Goal: Communication & Community: Share content

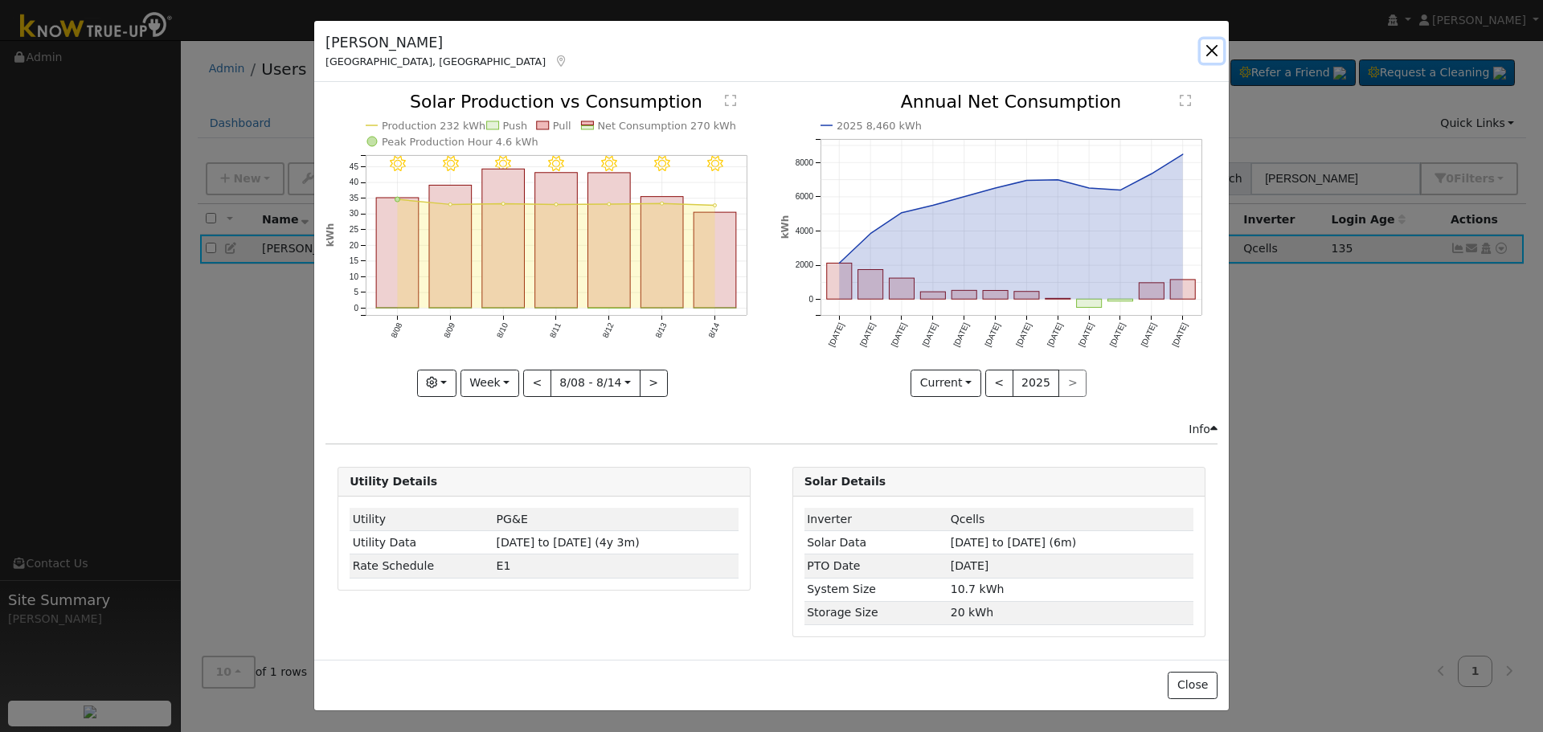
click at [1212, 52] on button "button" at bounding box center [1212, 50] width 23 height 23
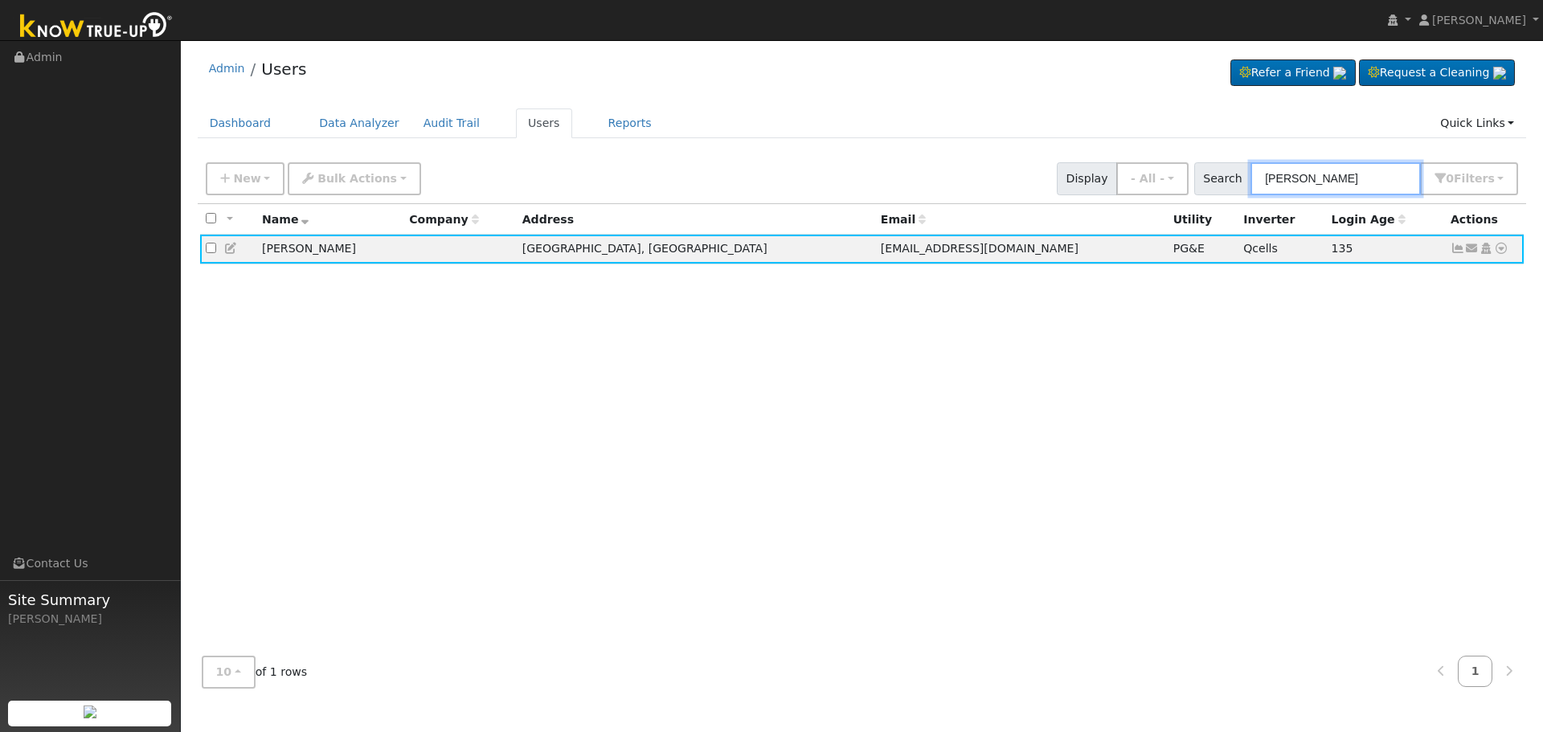
drag, startPoint x: 1182, startPoint y: 195, endPoint x: 887, endPoint y: 196, distance: 295.0
click at [961, 196] on div "New Add User Quick Add Quick Connect Quick Convert Lead Bulk Actions Send Email…" at bounding box center [862, 178] width 1329 height 49
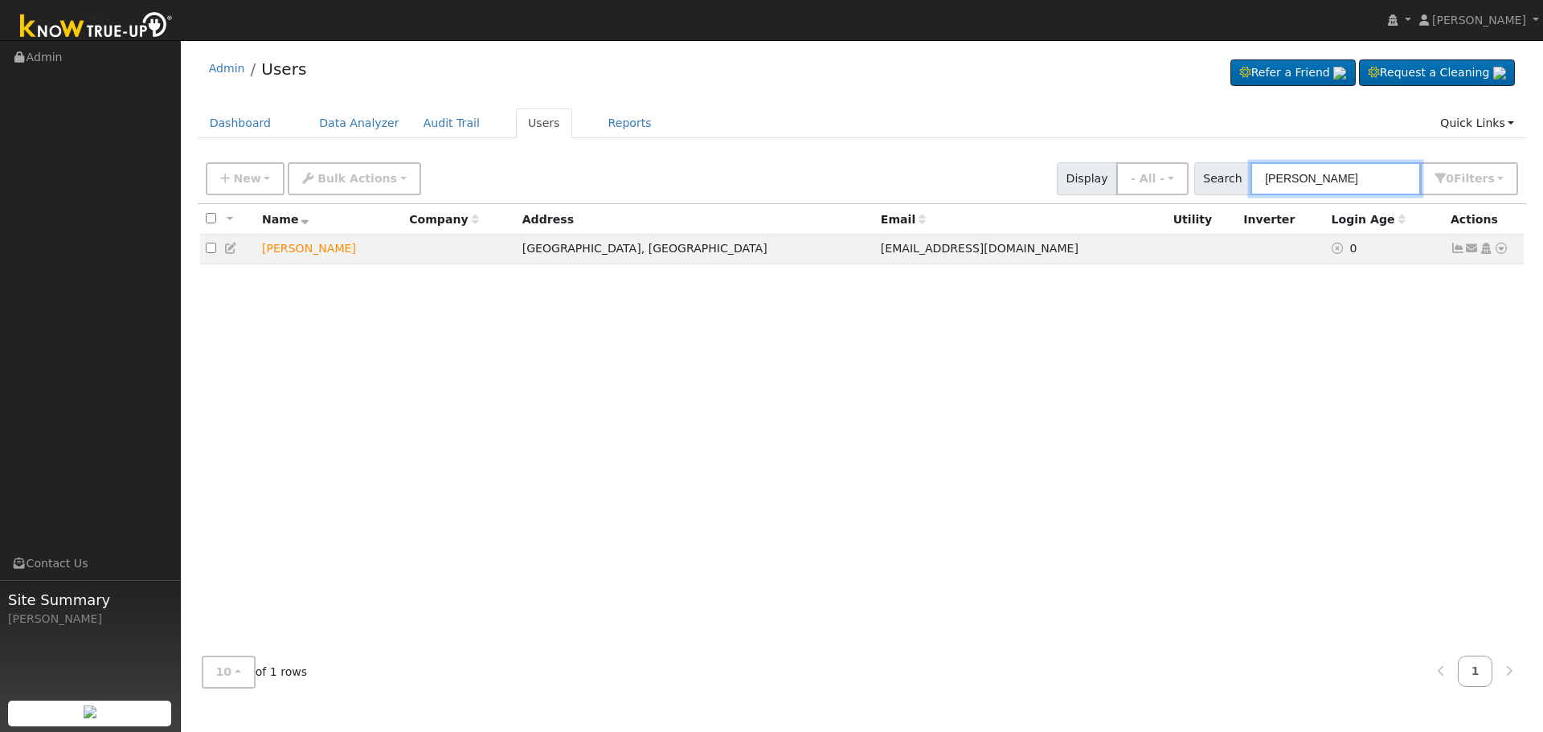
type input "[PERSON_NAME]"
click at [1501, 254] on icon at bounding box center [1501, 248] width 14 height 11
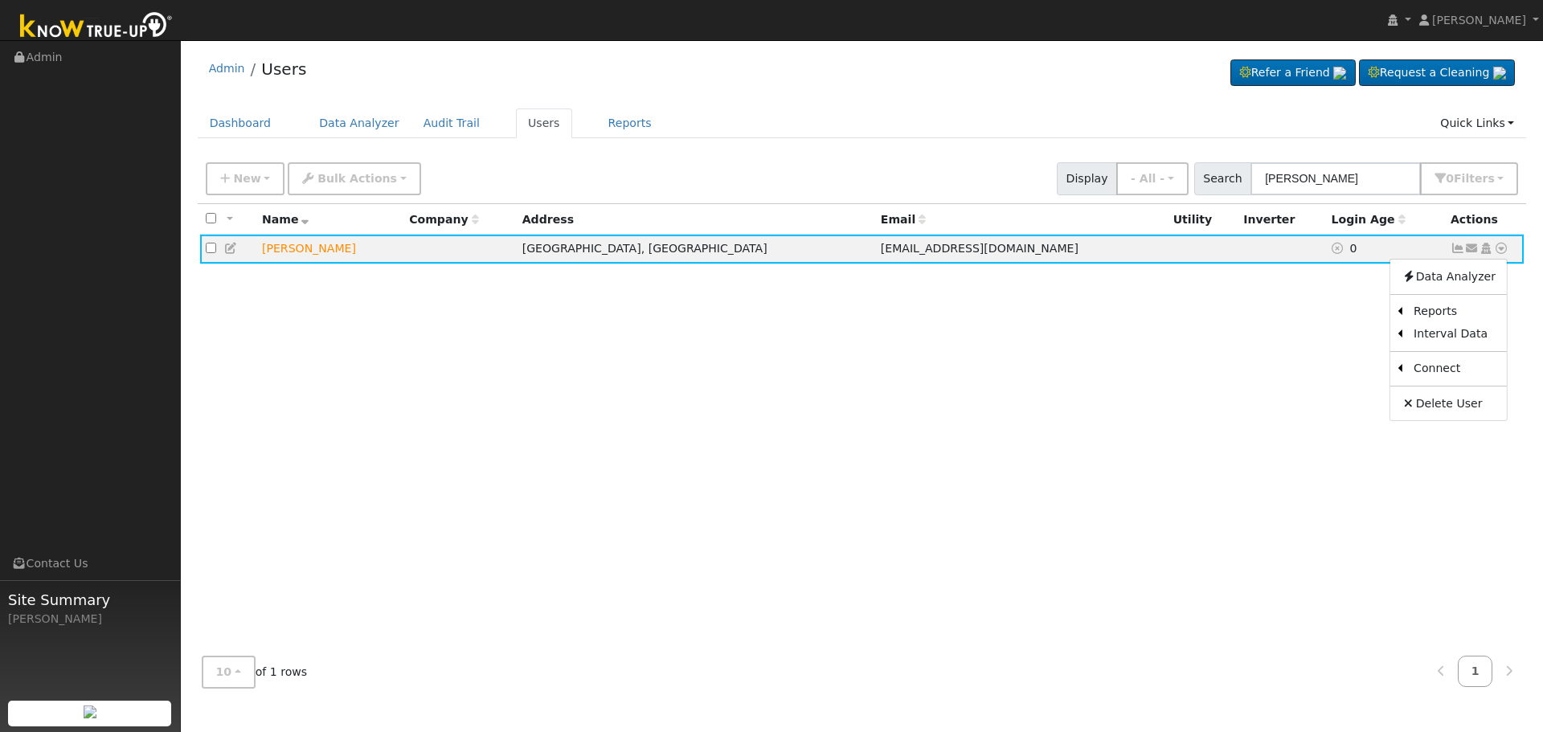
click at [889, 375] on div "All None All on page None on page Name Company Address Email Utility Inverter L…" at bounding box center [862, 424] width 1329 height 440
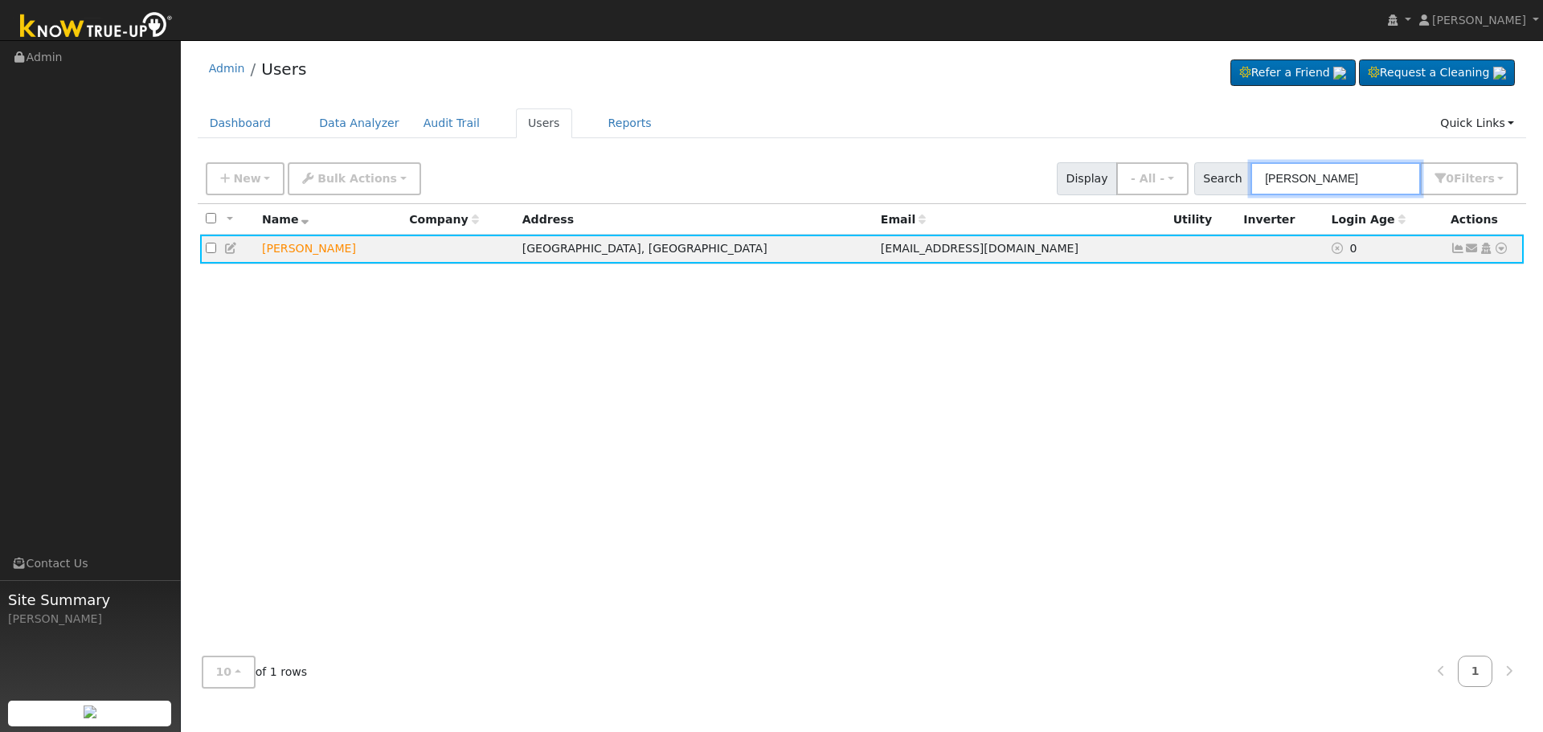
drag, startPoint x: 1370, startPoint y: 185, endPoint x: 948, endPoint y: 169, distance: 422.3
click at [996, 178] on div "New Add User Quick Add Quick Connect Quick Convert Lead Bulk Actions Send Email…" at bounding box center [862, 176] width 1319 height 39
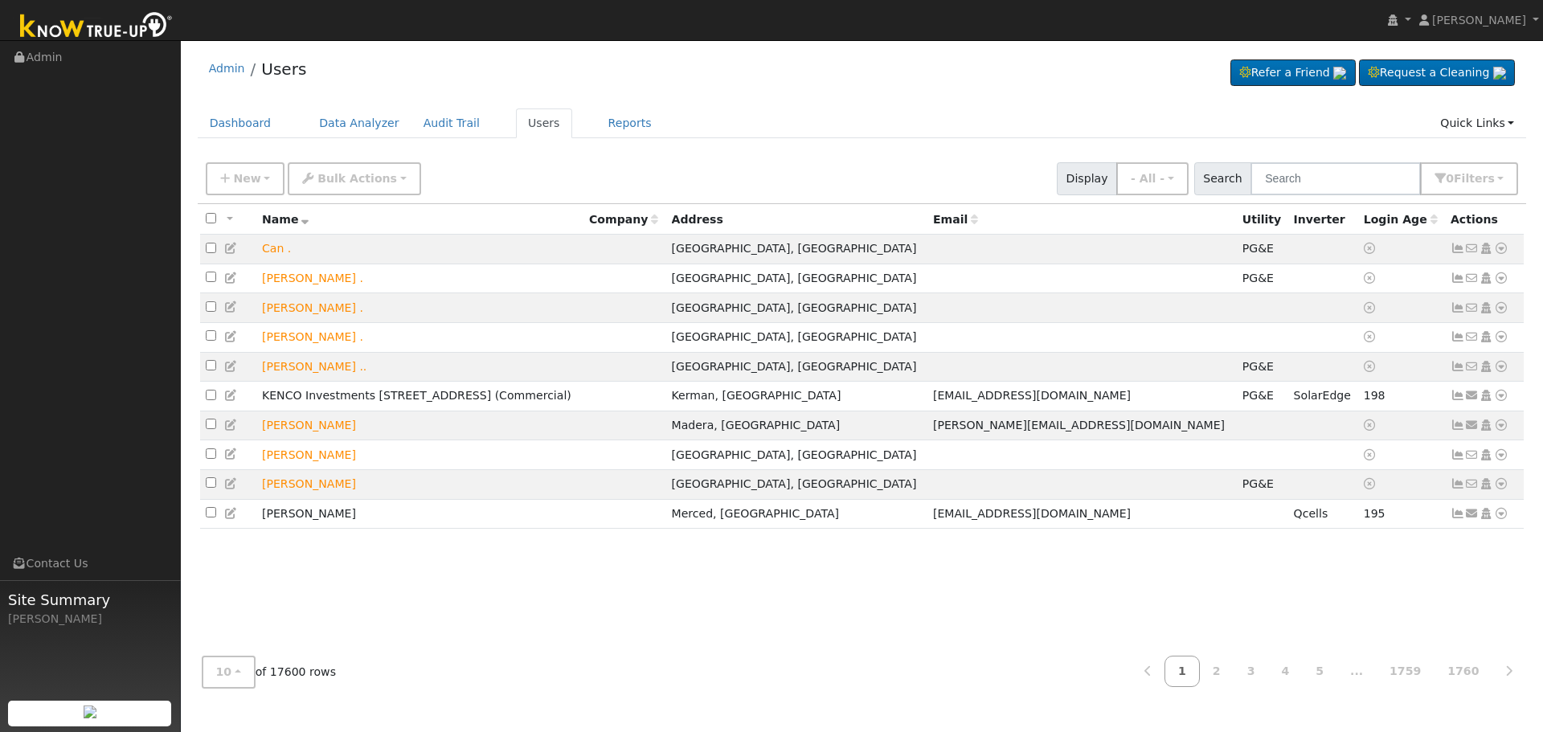
click at [1306, 119] on ul "Dashboard Data Analyzer Audit Trail Users Reports Quick Links Quick Add Quick C…" at bounding box center [862, 124] width 1329 height 30
click at [1297, 168] on input "text" at bounding box center [1336, 178] width 170 height 33
paste input "[PERSON_NAME]"
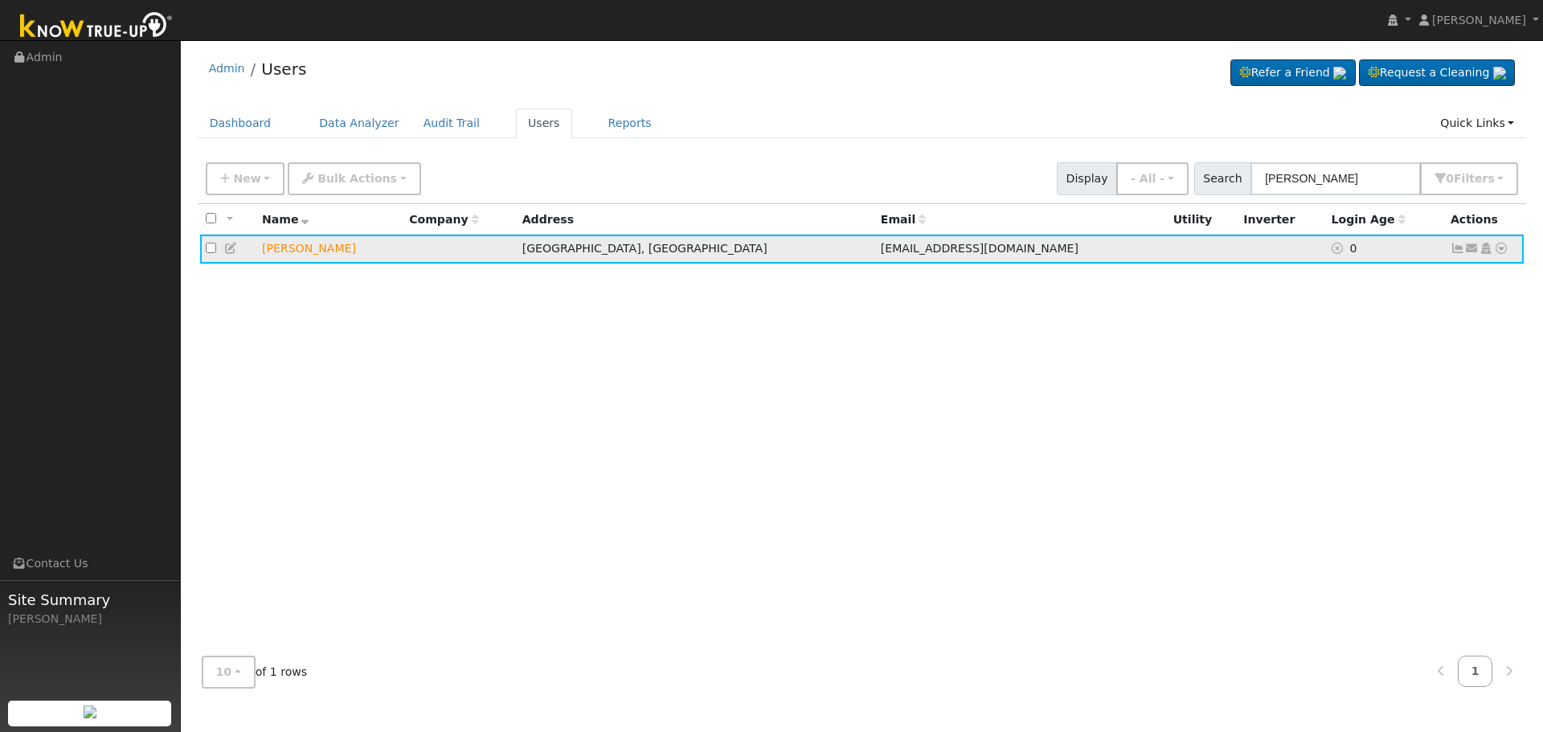
click at [1505, 248] on icon at bounding box center [1501, 248] width 14 height 11
click at [1362, 376] on link "Utility" at bounding box center [1335, 370] width 112 height 23
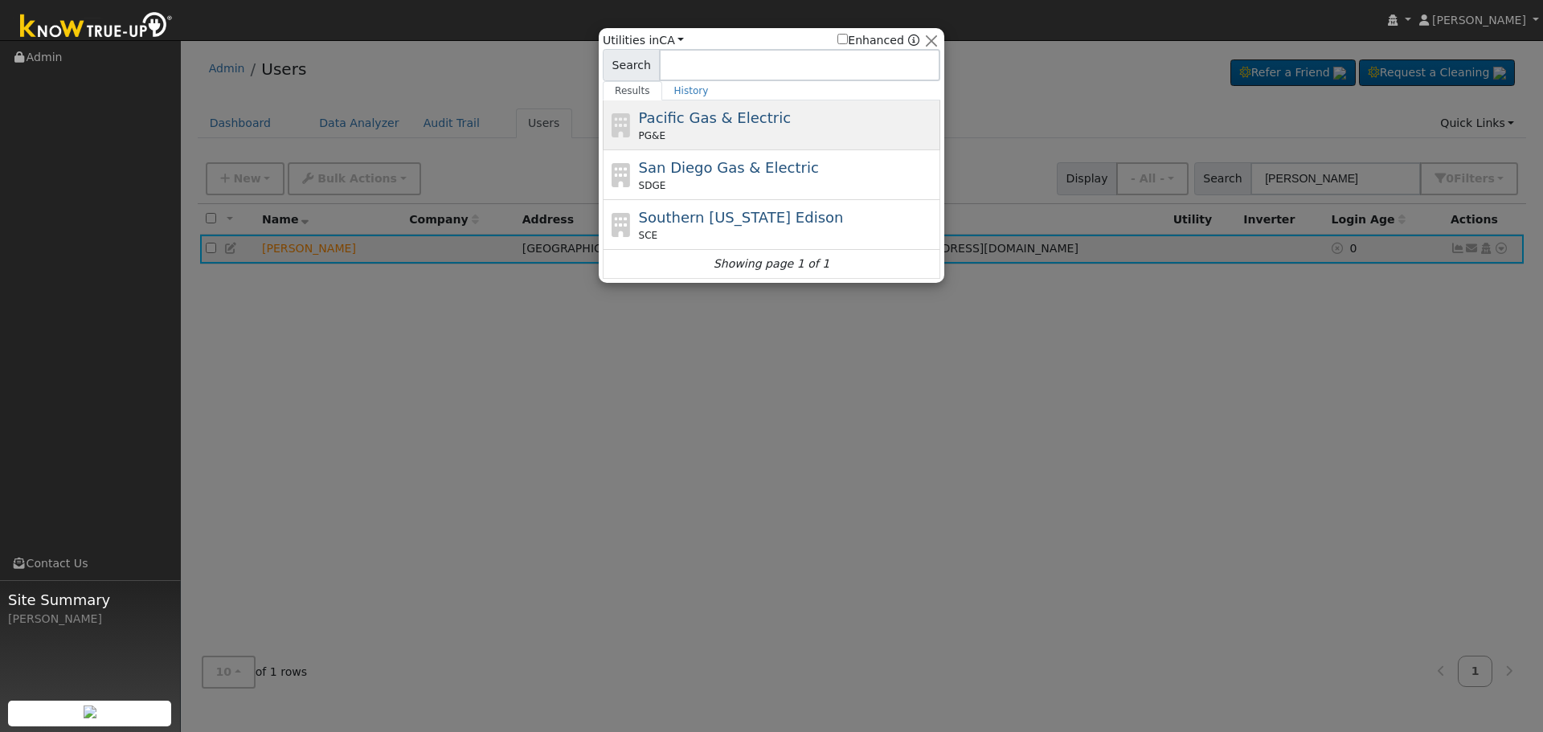
click at [877, 118] on div "Pacific Gas & Electric PG&E" at bounding box center [788, 125] width 298 height 36
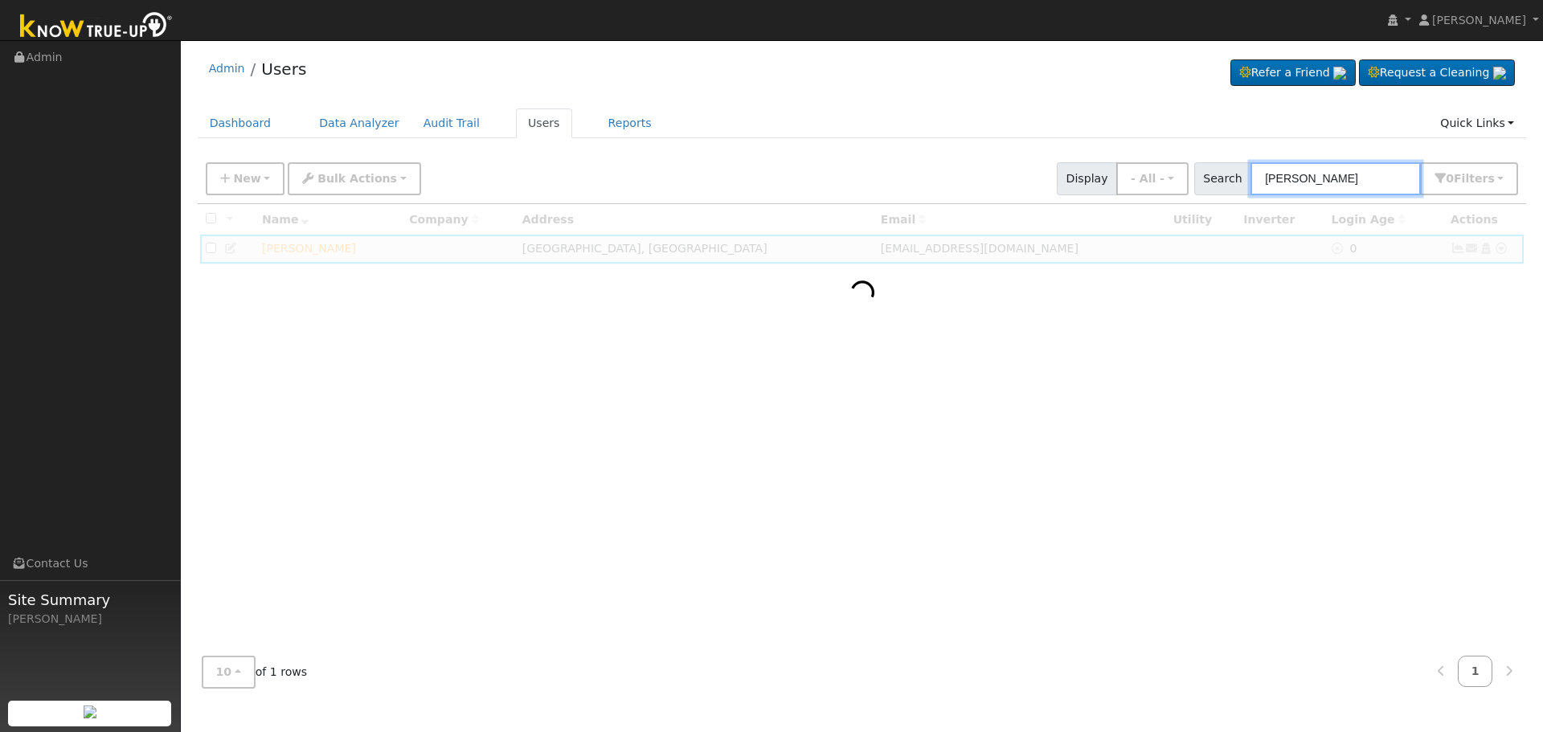
click at [1350, 184] on input "[PERSON_NAME]" at bounding box center [1336, 178] width 170 height 33
type input "[PERSON_NAME]"
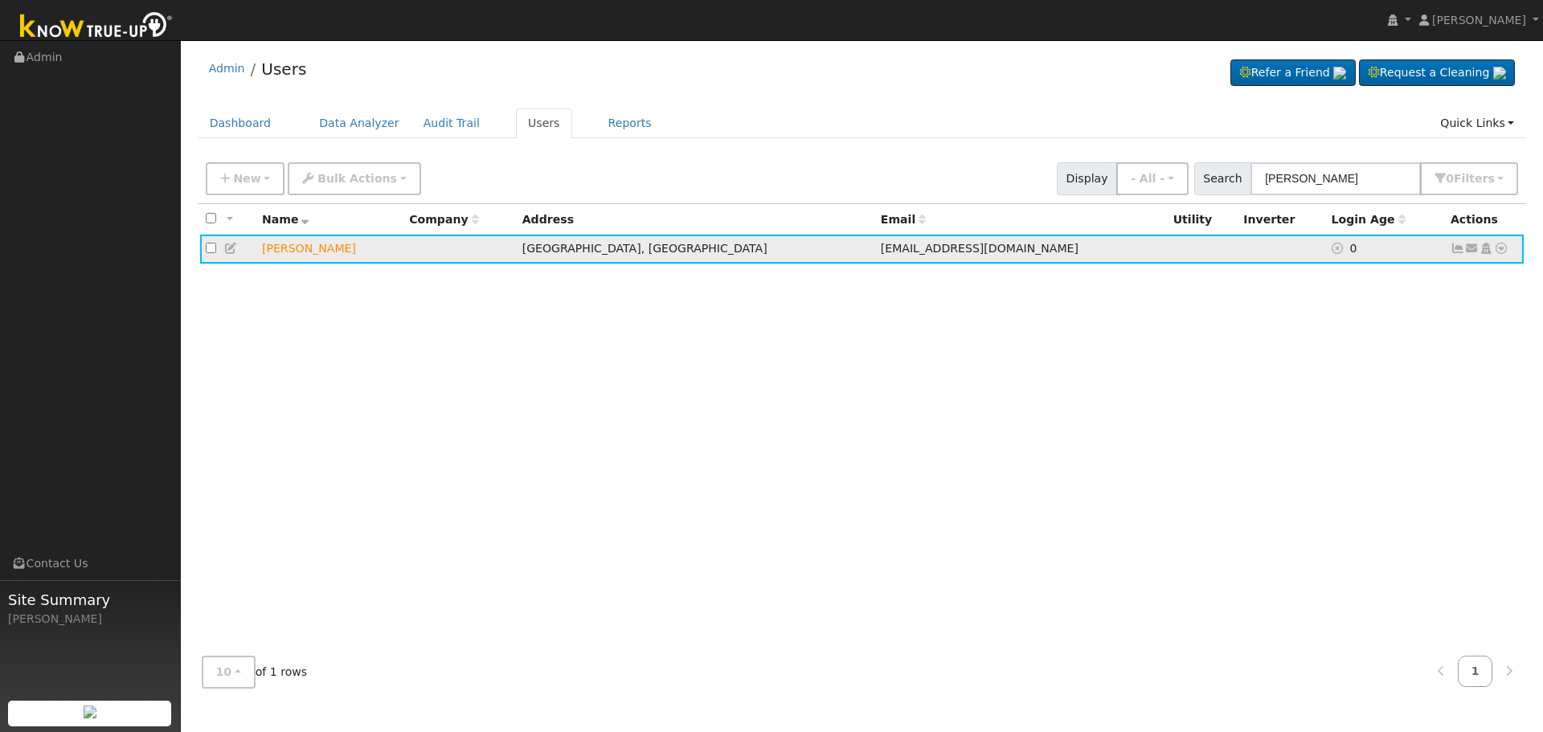
click at [1501, 254] on icon at bounding box center [1501, 248] width 14 height 11
click at [1314, 305] on div "All None All on page None on page Name Company Address Email Utility Inverter L…" at bounding box center [862, 424] width 1329 height 440
click at [1469, 249] on icon at bounding box center [1472, 248] width 14 height 11
click at [1440, 272] on link "Send Email..." at bounding box center [1422, 276] width 112 height 23
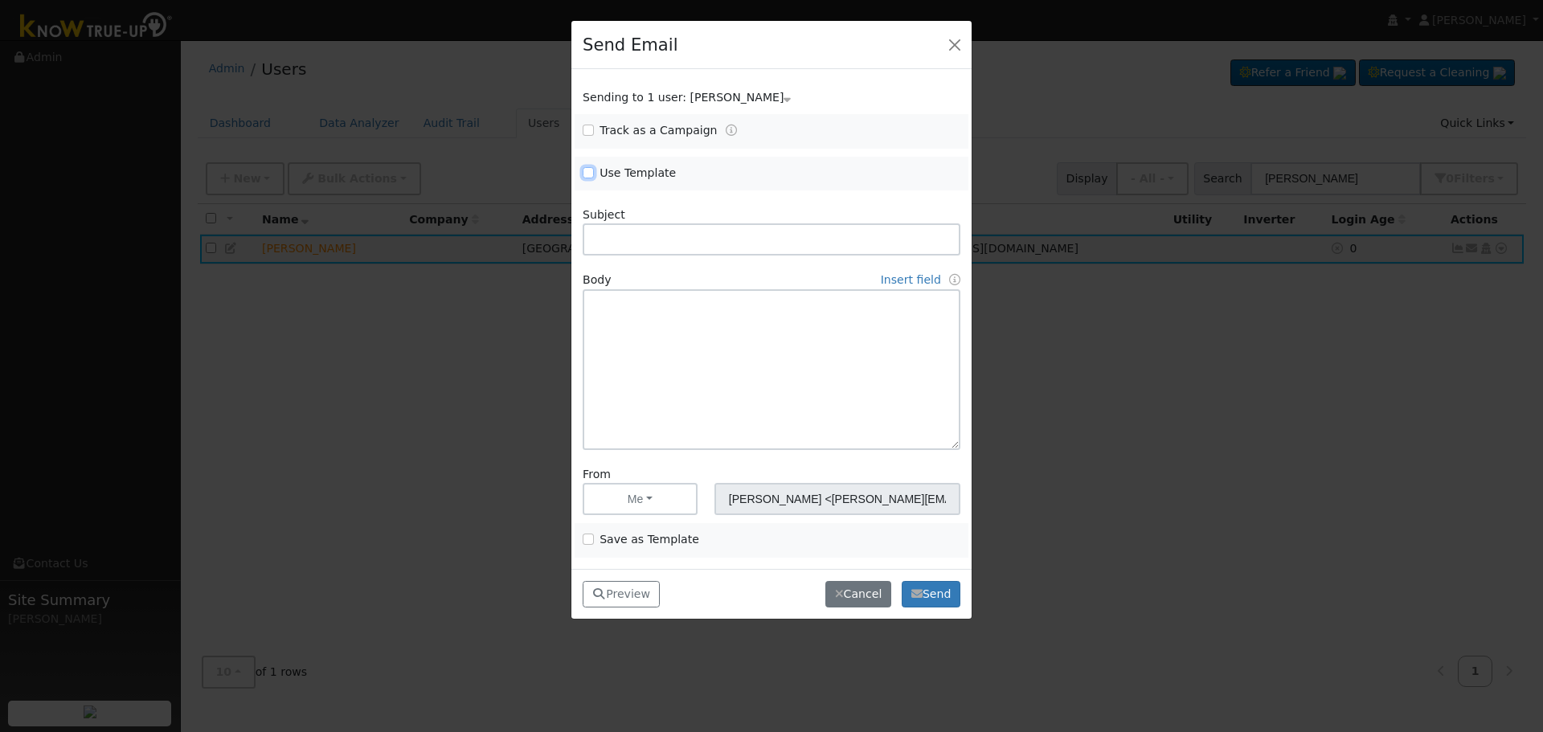
click at [592, 173] on input "Use Template" at bounding box center [588, 172] width 11 height 11
checkbox input "true"
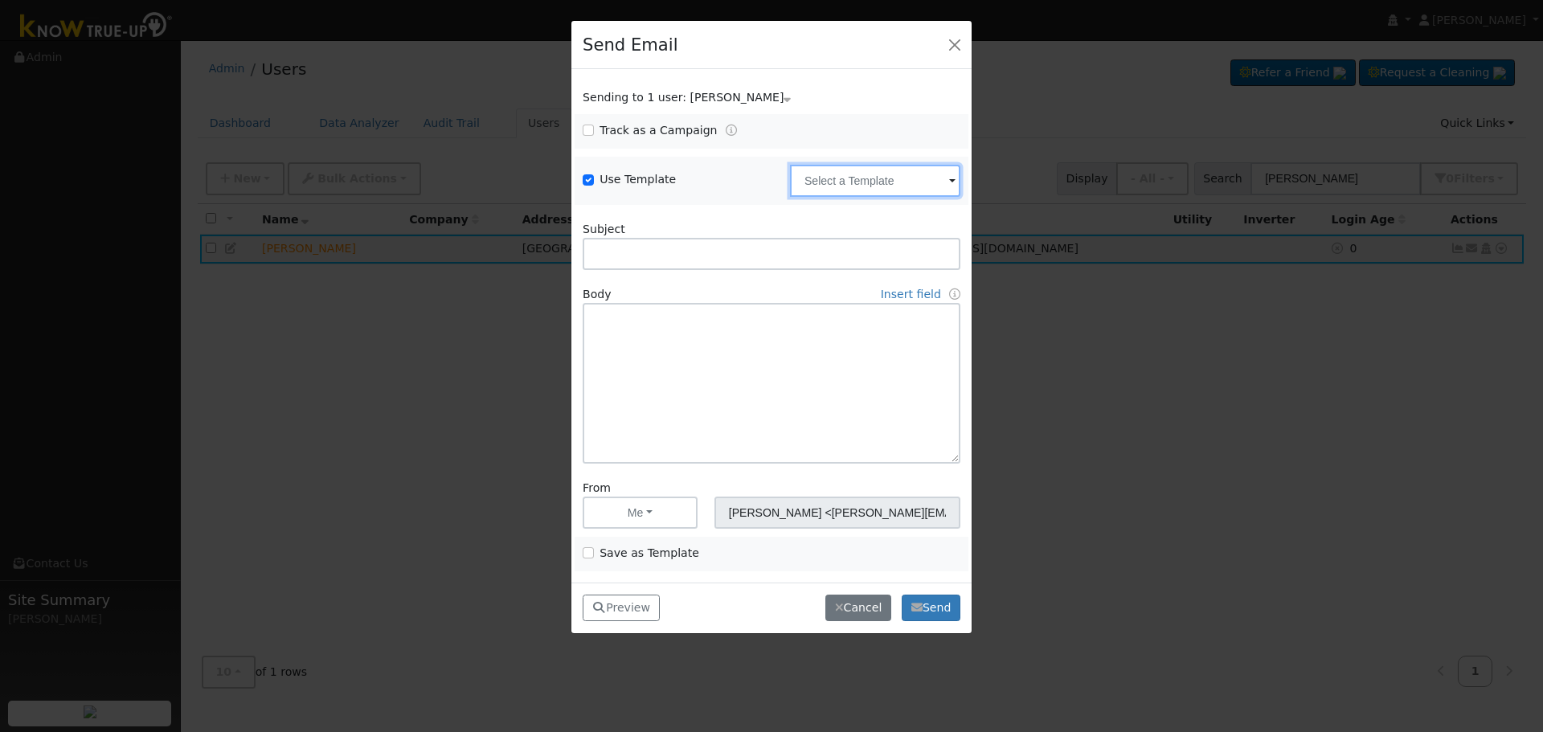
click at [838, 166] on input "text" at bounding box center [875, 181] width 170 height 32
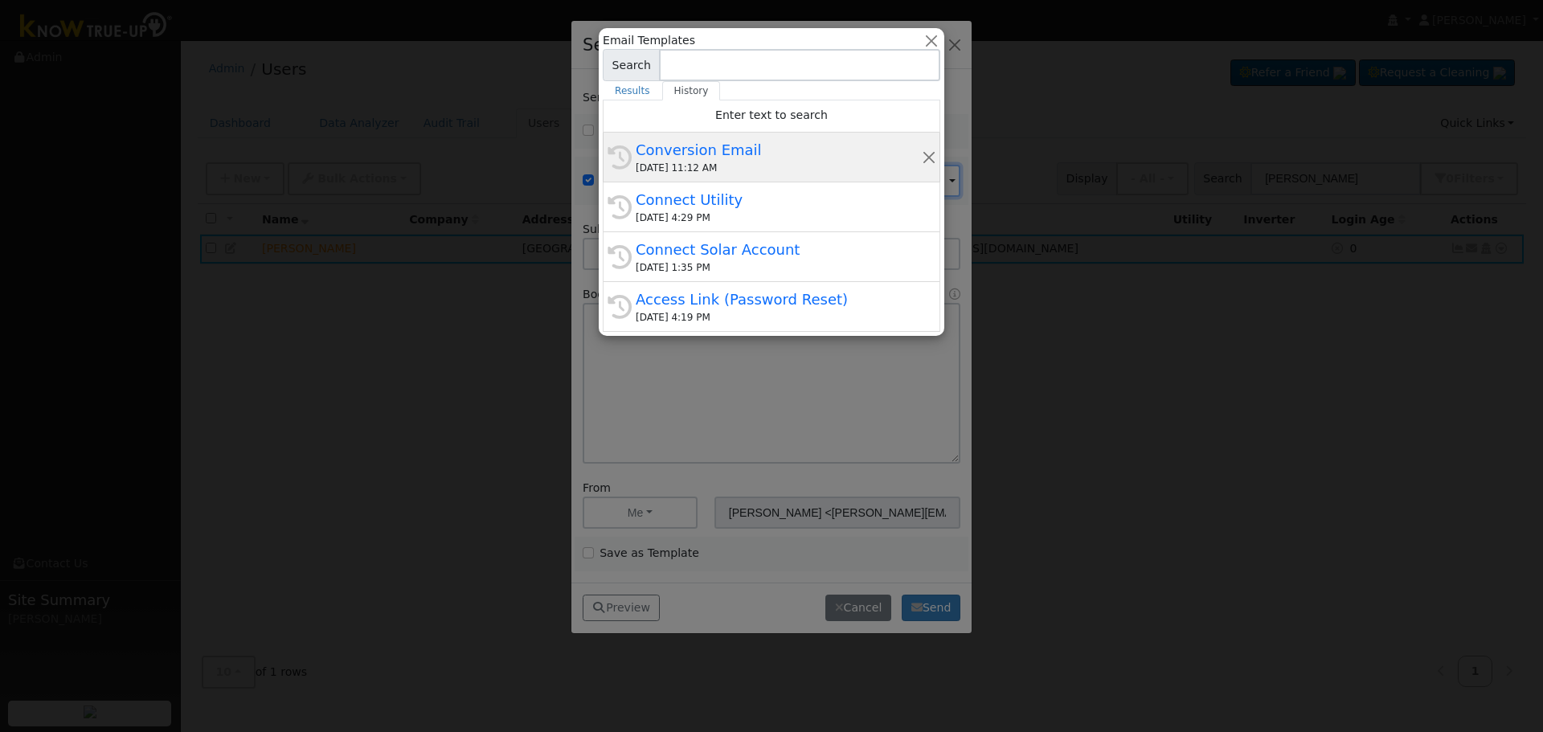
click at [704, 158] on div "Conversion Email" at bounding box center [779, 150] width 286 height 22
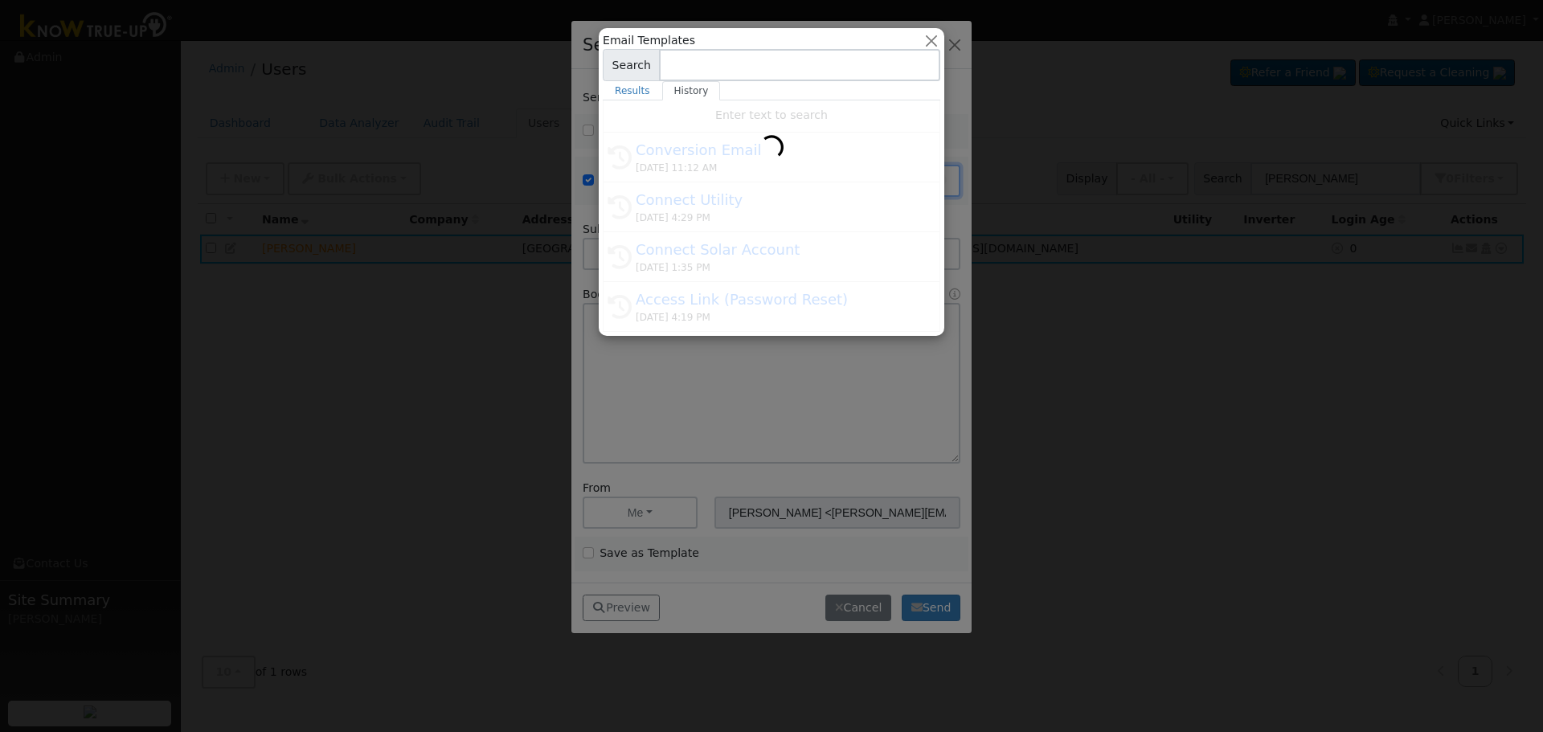
type input "Conversion Email"
type input "Connect Your Utility Account"
type textarea "Dear {user_fname}, The first step is to connect your electric utility account. …"
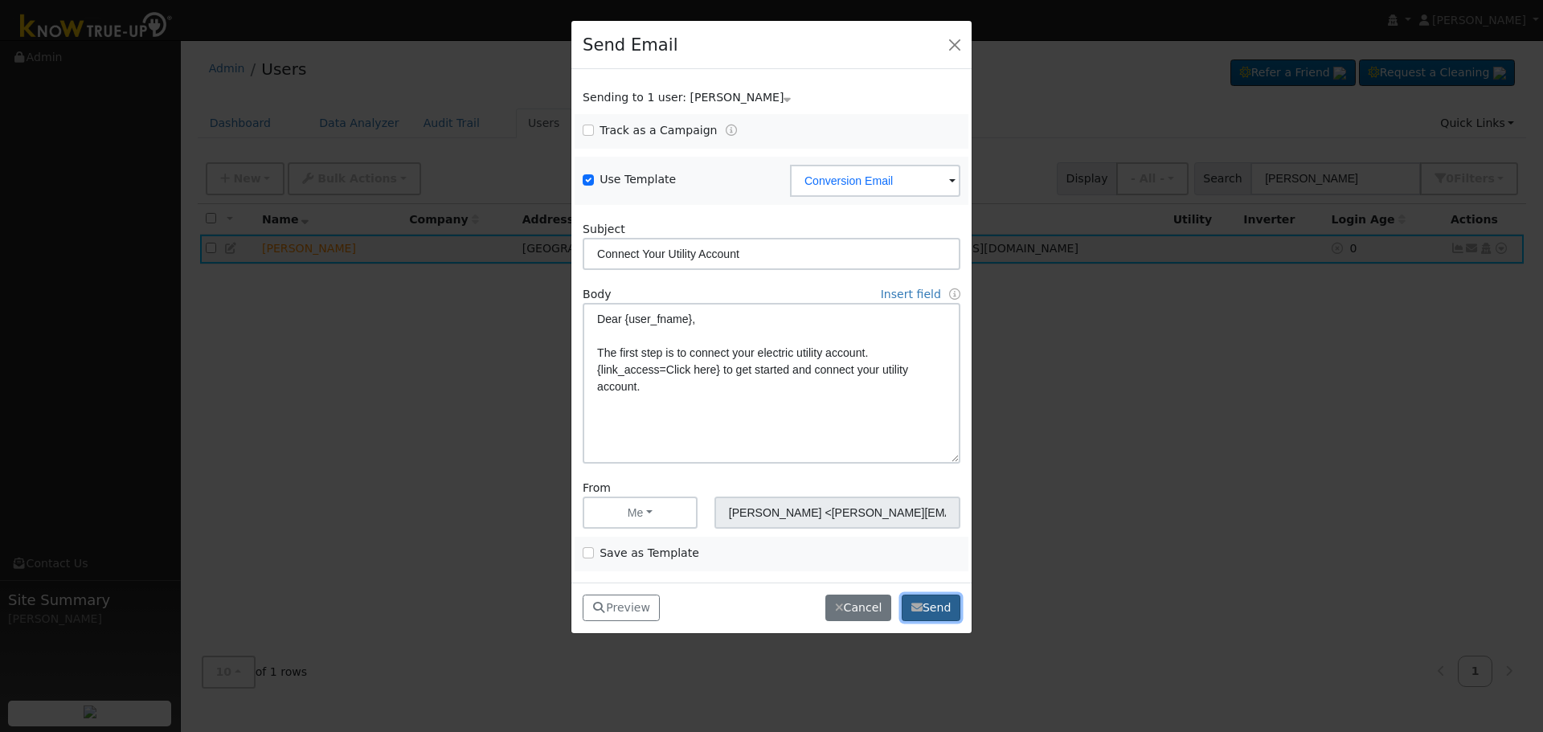
click at [929, 604] on button "Send" at bounding box center [931, 608] width 59 height 27
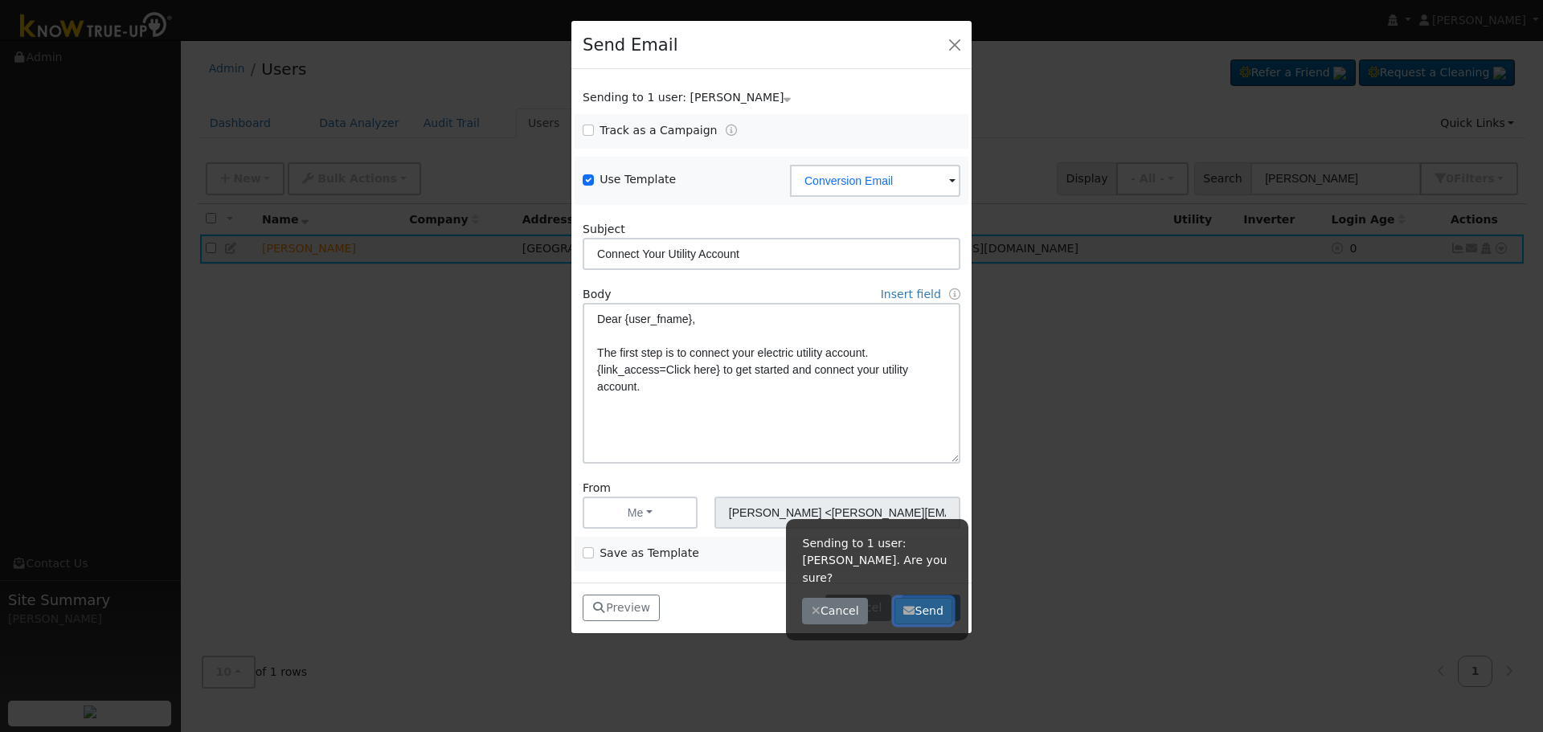
click at [936, 598] on button "Send" at bounding box center [924, 611] width 59 height 27
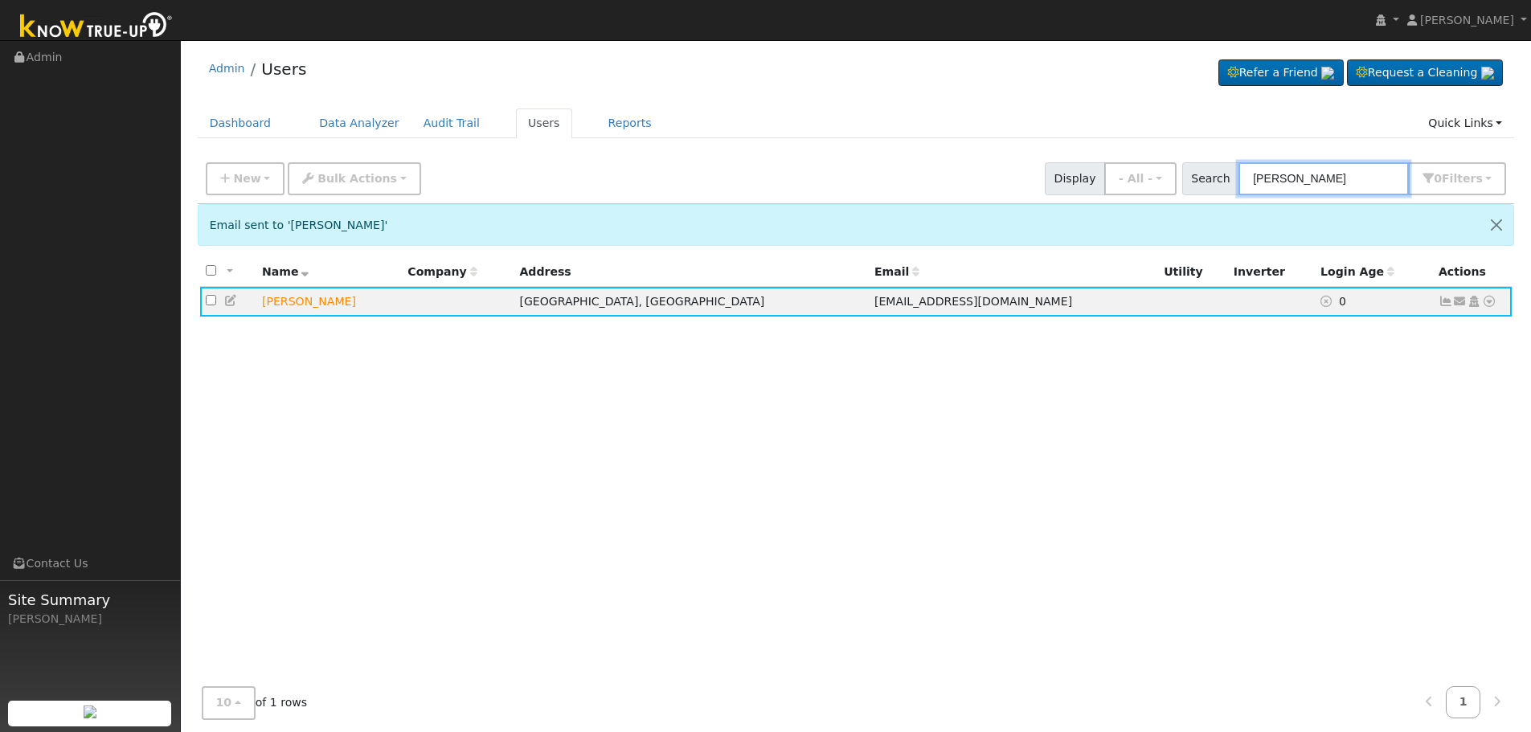
drag, startPoint x: 1386, startPoint y: 186, endPoint x: 605, endPoint y: 178, distance: 780.5
click at [803, 172] on div "New Add User Quick Add Quick Connect Quick Convert Lead Bulk Actions Send Email…" at bounding box center [856, 176] width 1307 height 39
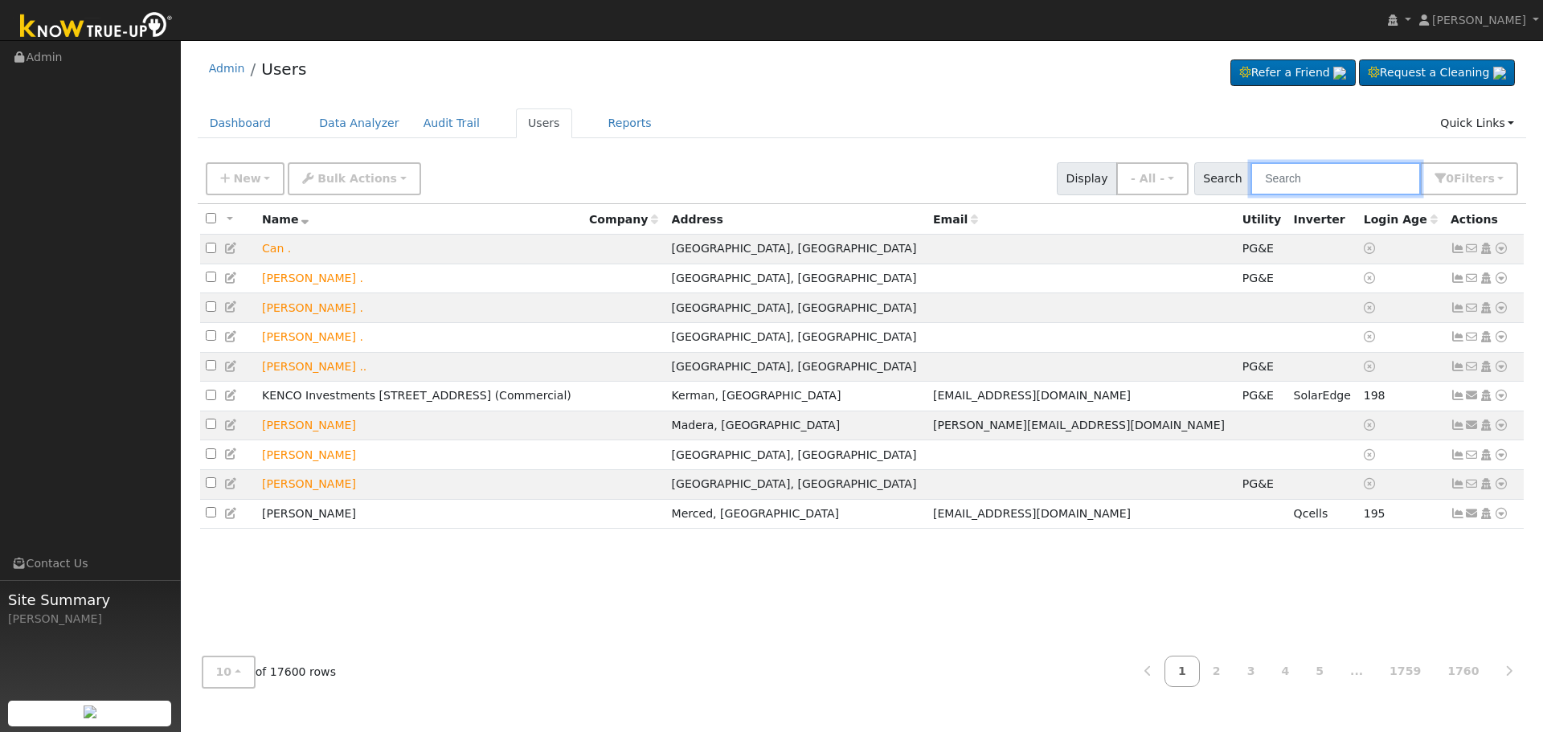
click at [1321, 177] on input "text" at bounding box center [1336, 178] width 170 height 33
paste input "[PERSON_NAME]"
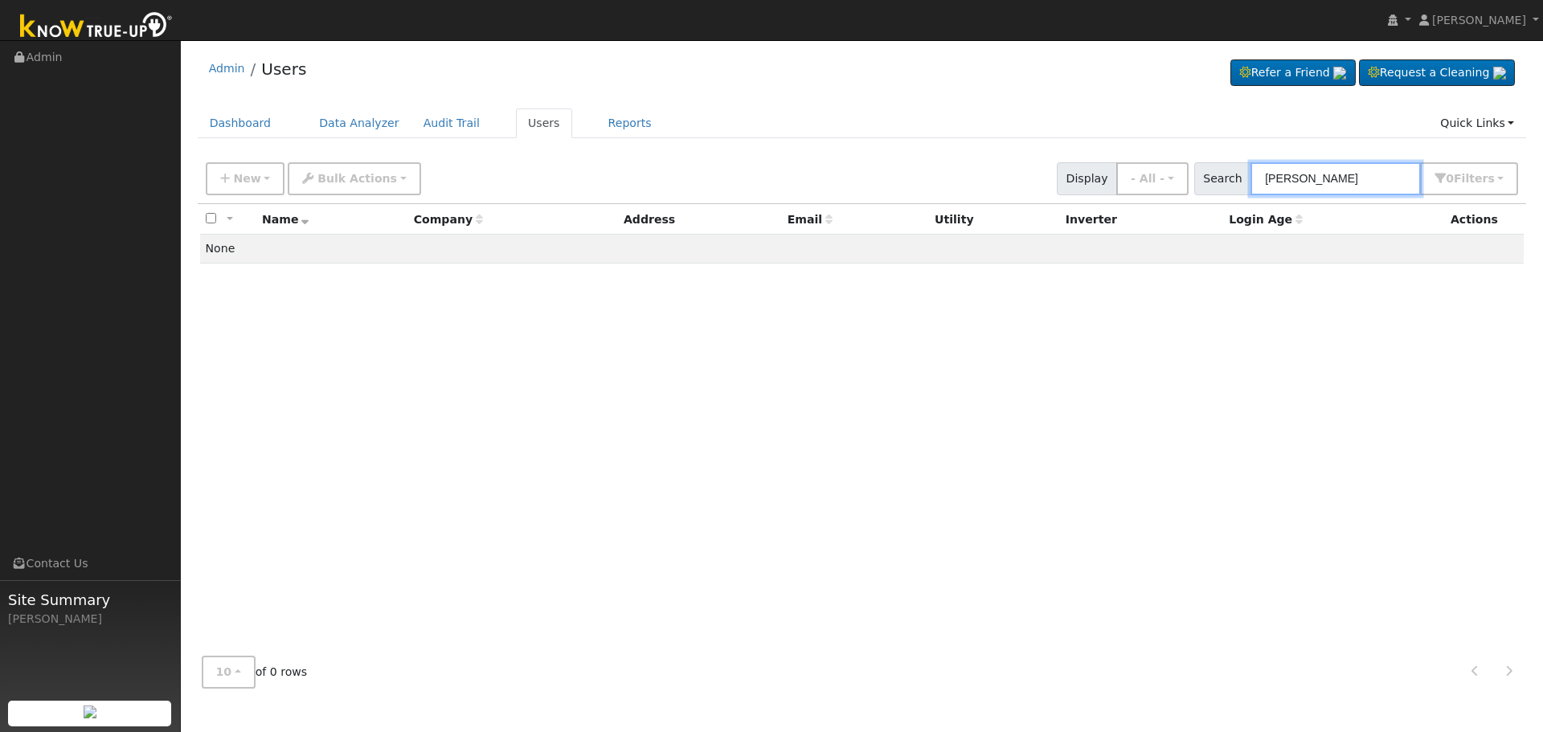
drag, startPoint x: 1308, startPoint y: 177, endPoint x: 940, endPoint y: 166, distance: 368.3
click at [1021, 176] on div "New Add User Quick Add Quick Connect Quick Convert Lead Bulk Actions Send Email…" at bounding box center [862, 176] width 1319 height 39
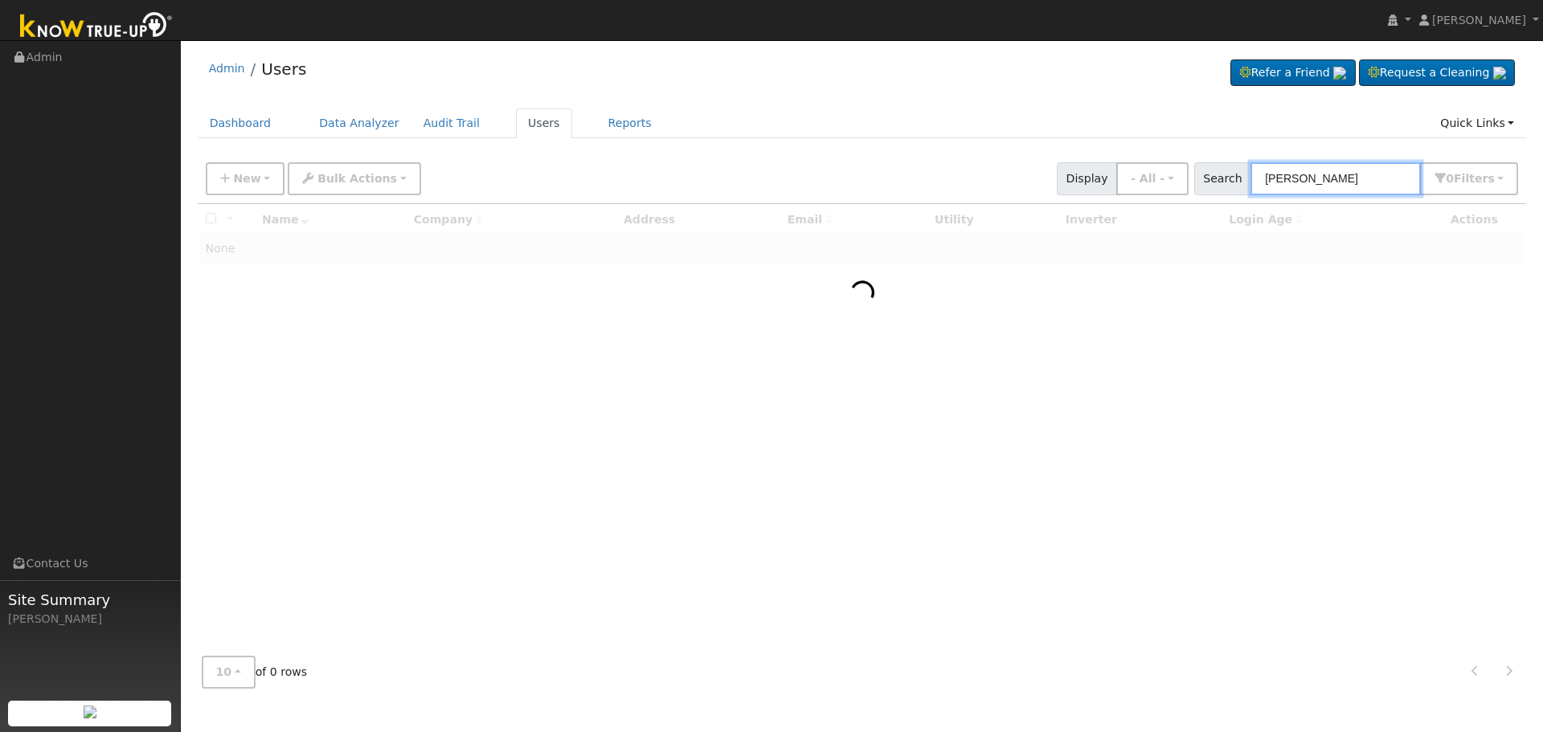
click at [1332, 182] on input "[PERSON_NAME]" at bounding box center [1336, 178] width 170 height 33
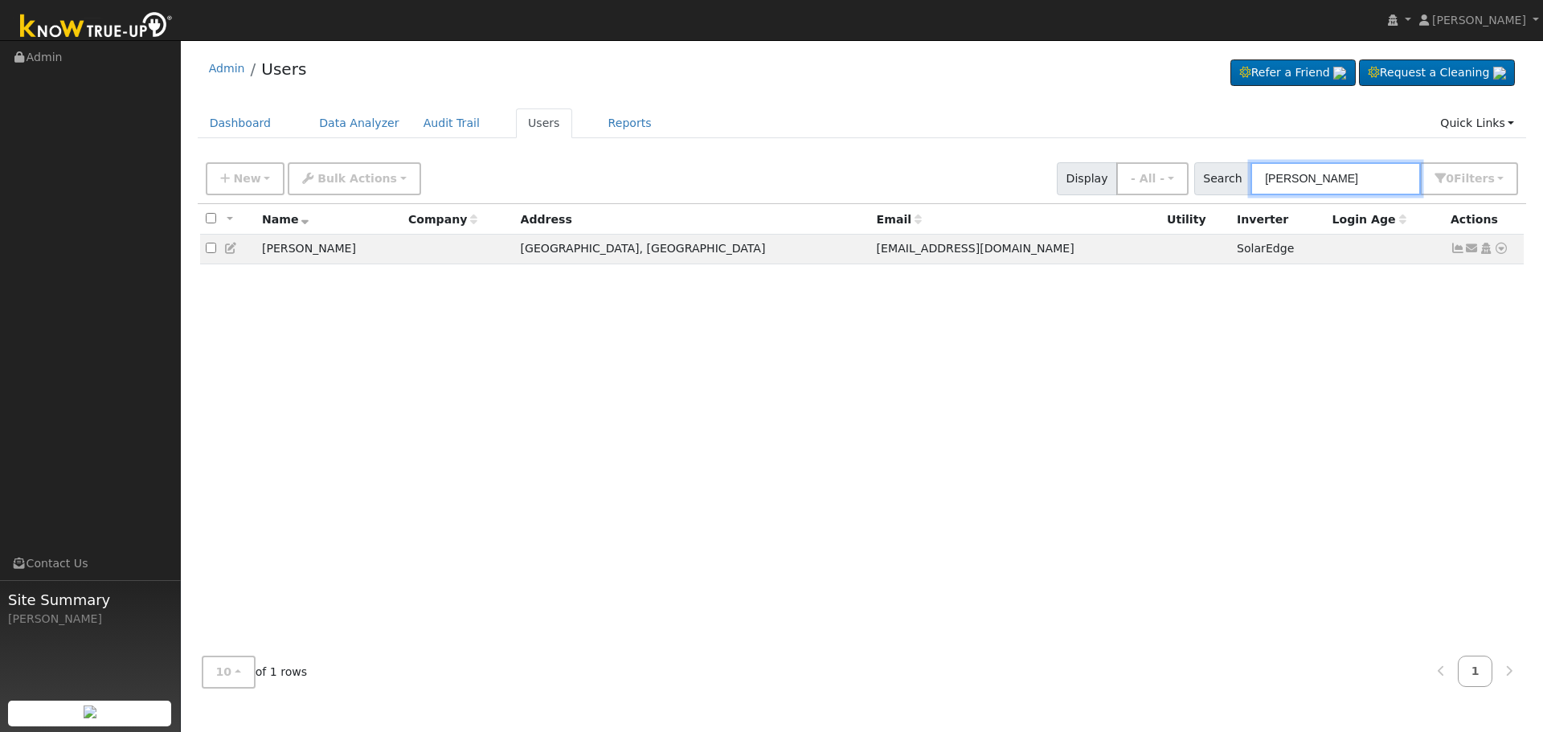
click at [1277, 182] on input "[PERSON_NAME]" at bounding box center [1336, 178] width 170 height 33
type input "[PERSON_NAME]"
click at [1451, 254] on icon at bounding box center [1458, 248] width 14 height 11
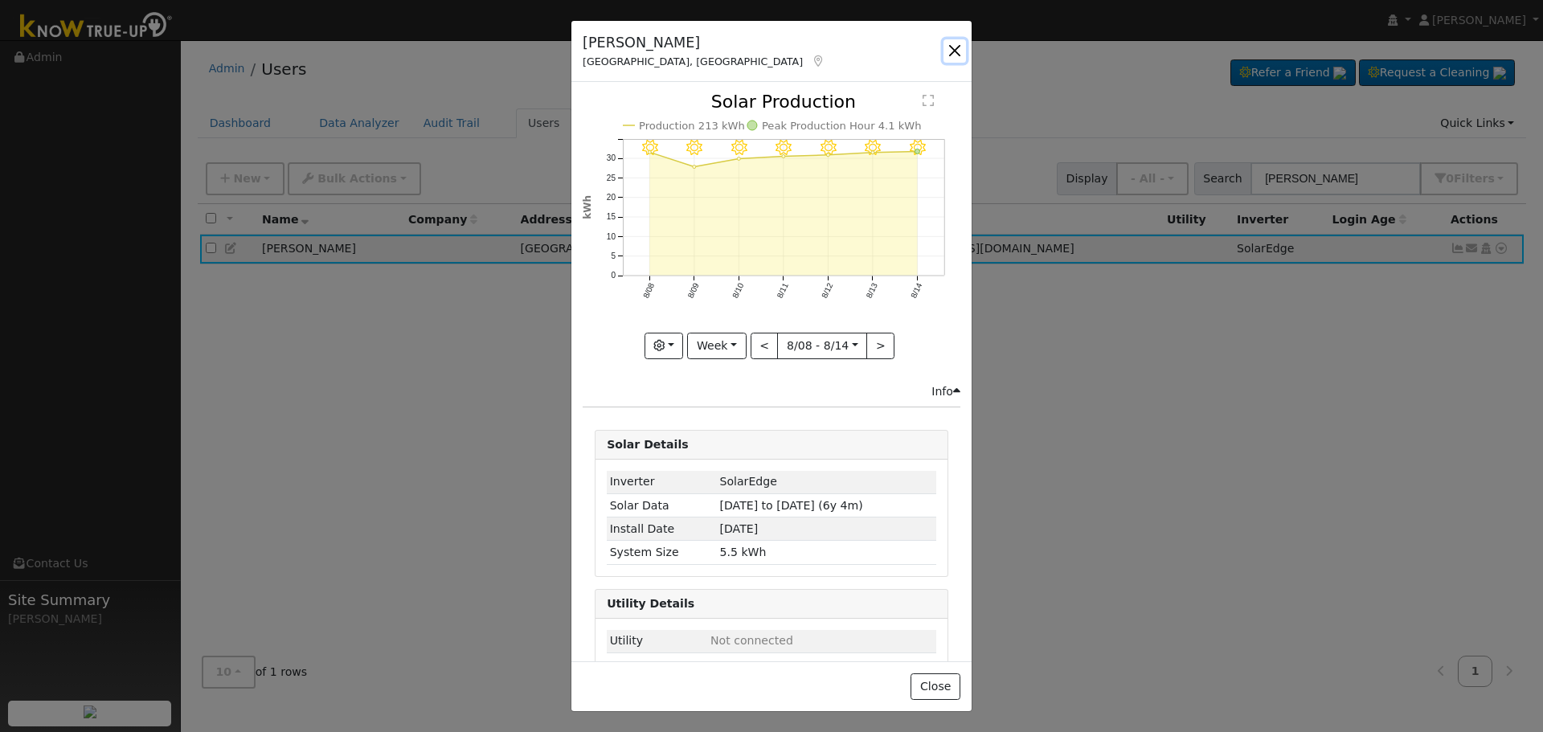
click at [957, 45] on button "button" at bounding box center [955, 50] width 23 height 23
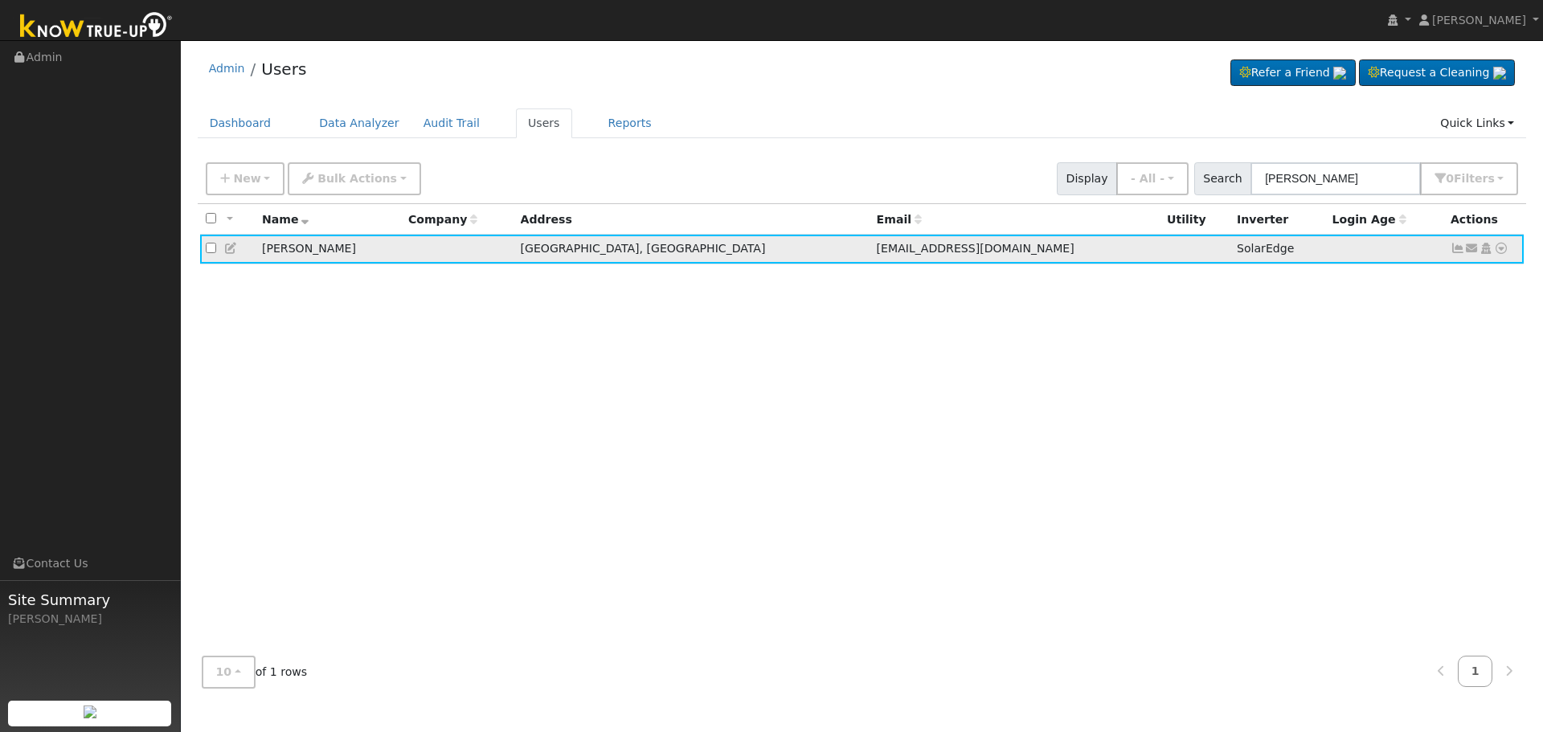
click at [1503, 252] on icon at bounding box center [1501, 248] width 14 height 11
click at [1331, 311] on div "All None All on page None on page Name Company Address Email Utility Inverter L…" at bounding box center [862, 424] width 1329 height 440
click at [1469, 251] on icon at bounding box center [1472, 248] width 14 height 11
click at [1430, 267] on link "Send Email..." at bounding box center [1422, 276] width 112 height 23
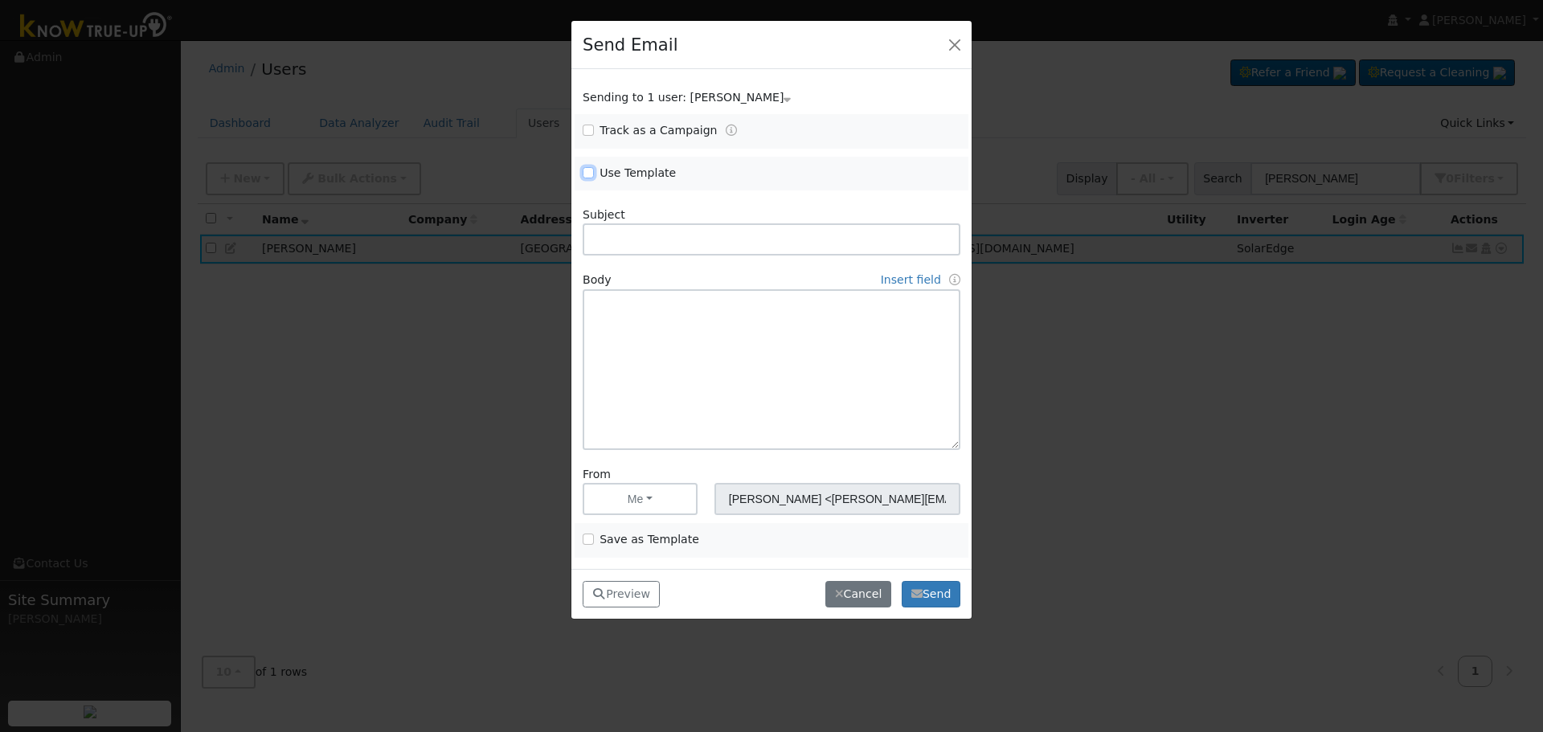
click at [588, 171] on input "Use Template" at bounding box center [588, 172] width 11 height 11
checkbox input "true"
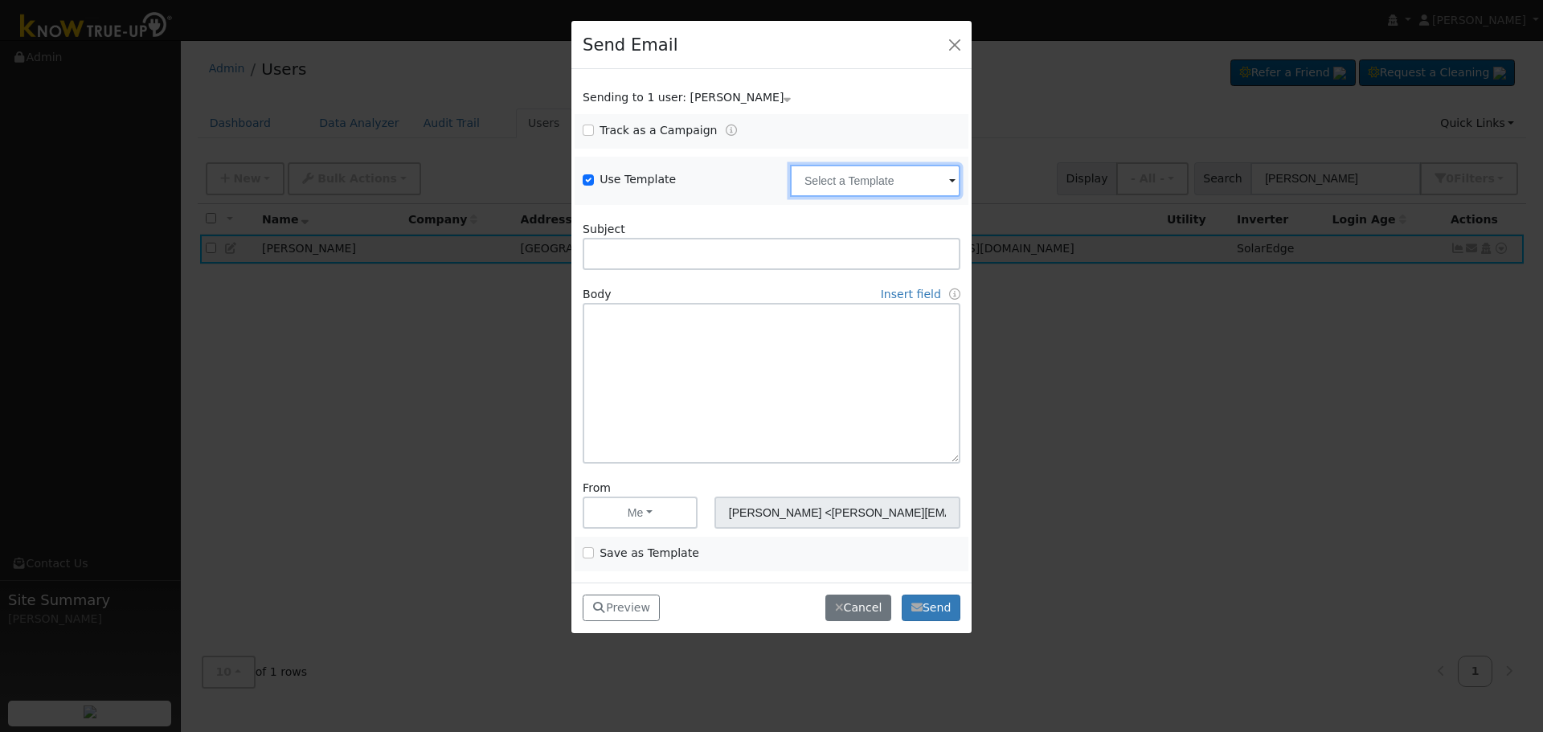
click at [850, 187] on input "text" at bounding box center [875, 181] width 170 height 32
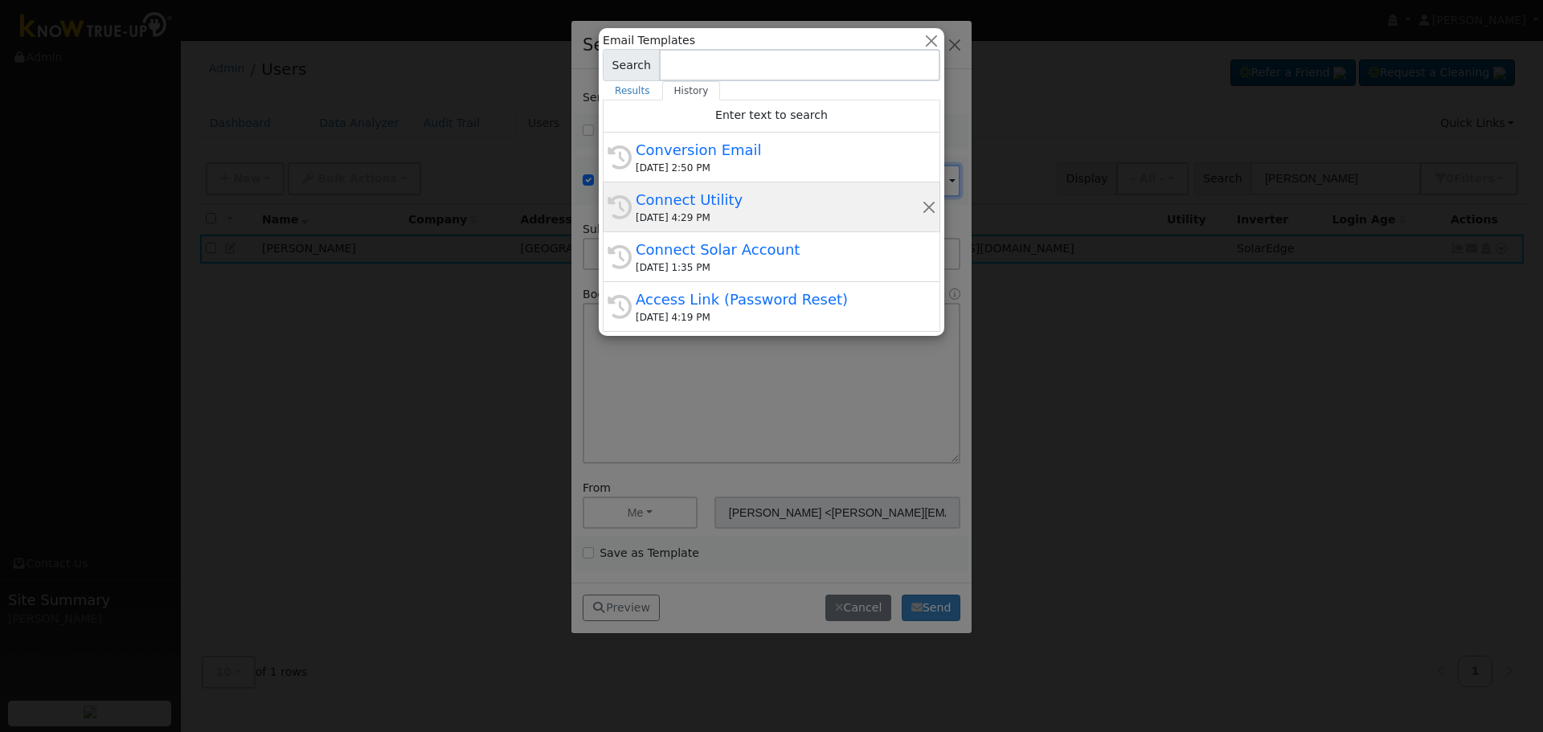
click at [747, 201] on div "Connect Utility" at bounding box center [779, 200] width 286 height 22
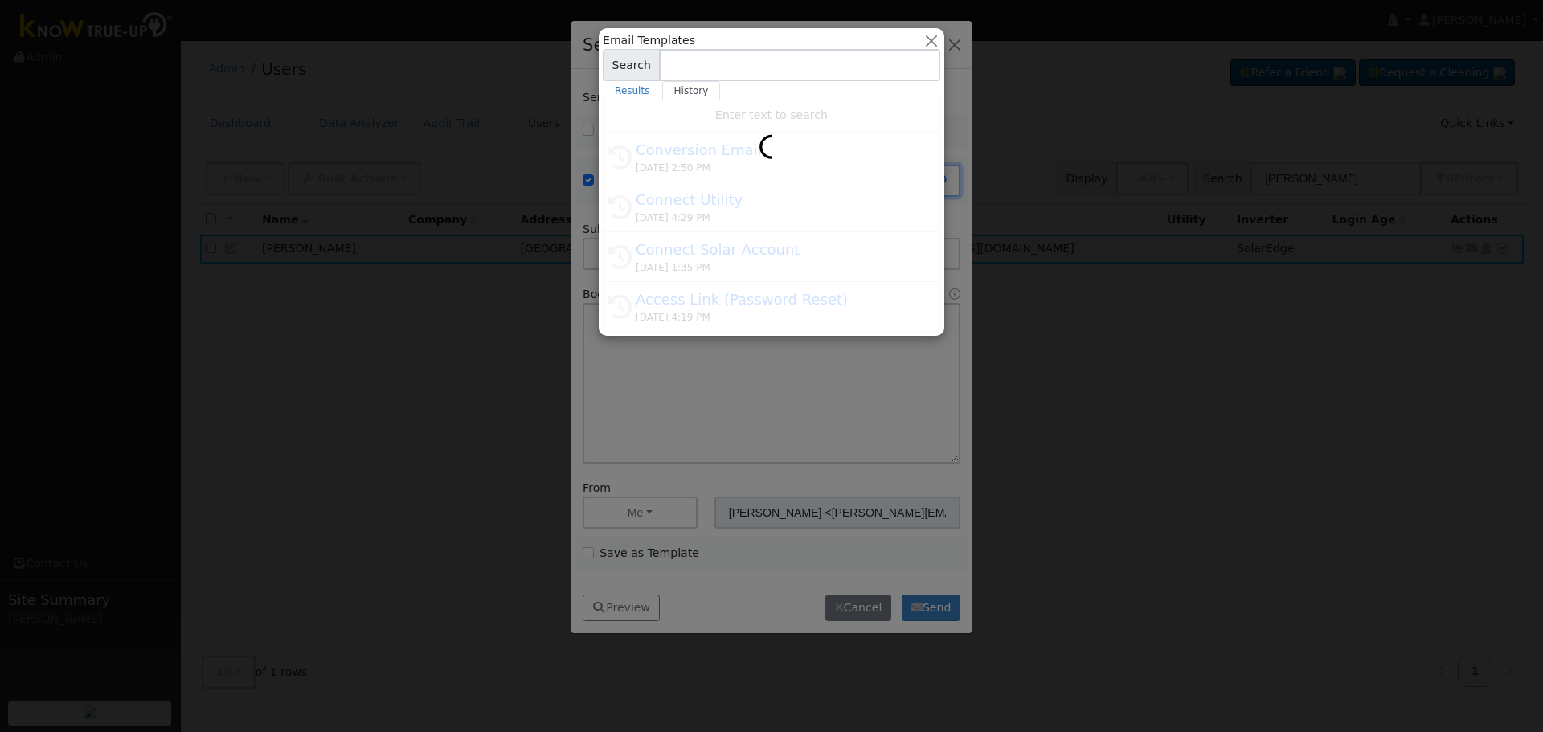
type input "Connect Utility"
type textarea "Hello, Please use the link below to connect your utility company to Know True-U…"
type input "Know True-Up <[EMAIL_ADDRESS][DOMAIN_NAME]>"
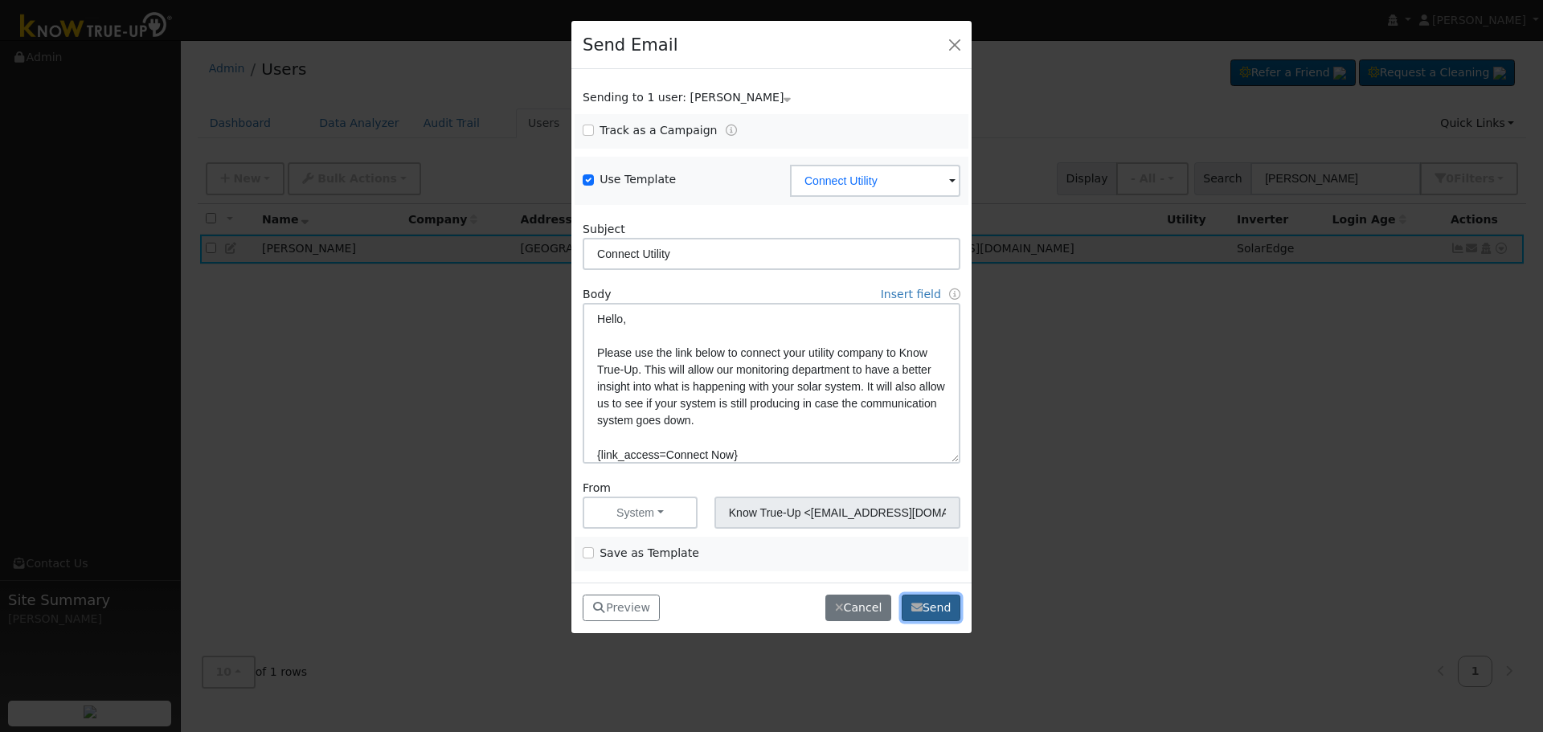
click at [935, 613] on button "Send" at bounding box center [931, 608] width 59 height 27
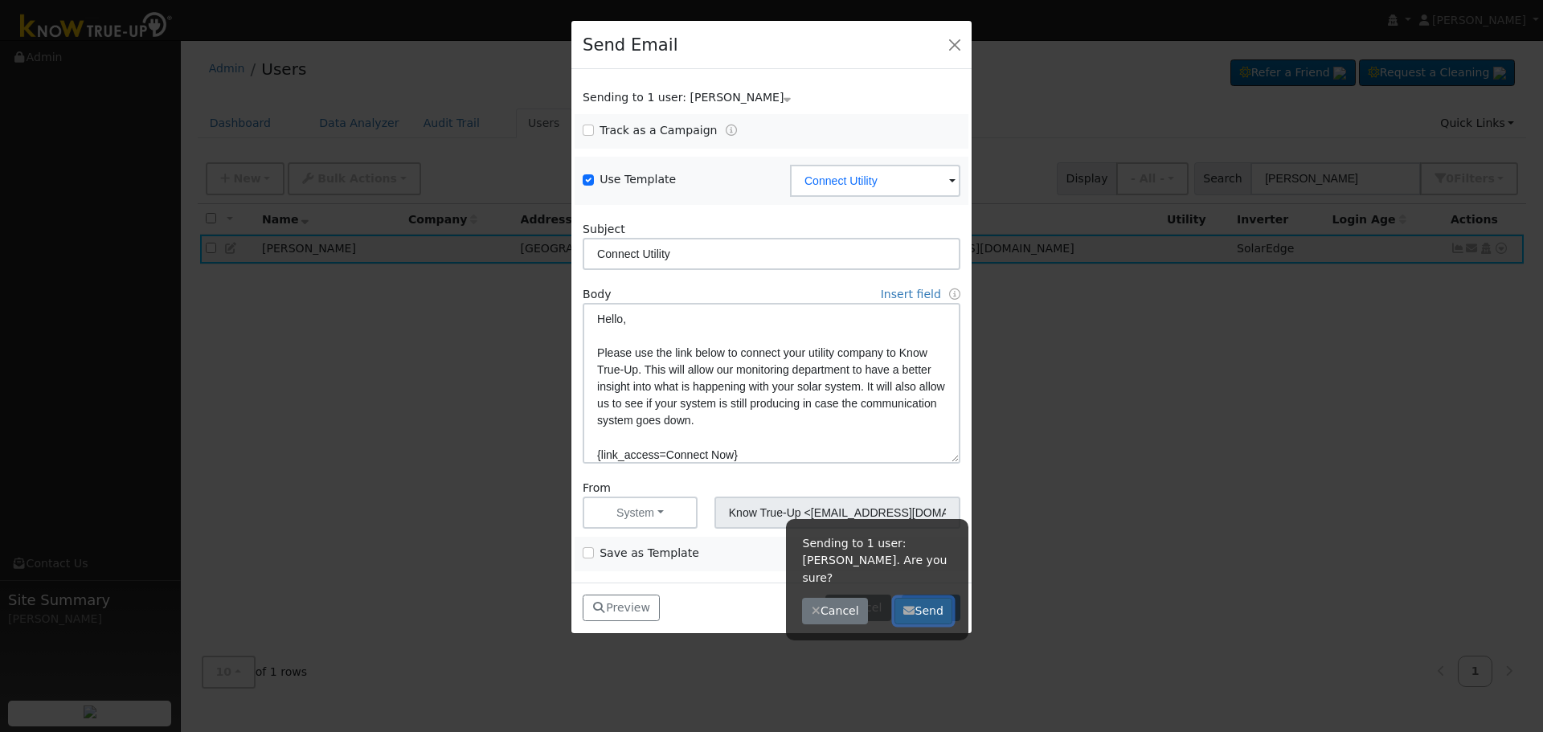
click at [924, 598] on button "Send" at bounding box center [924, 611] width 59 height 27
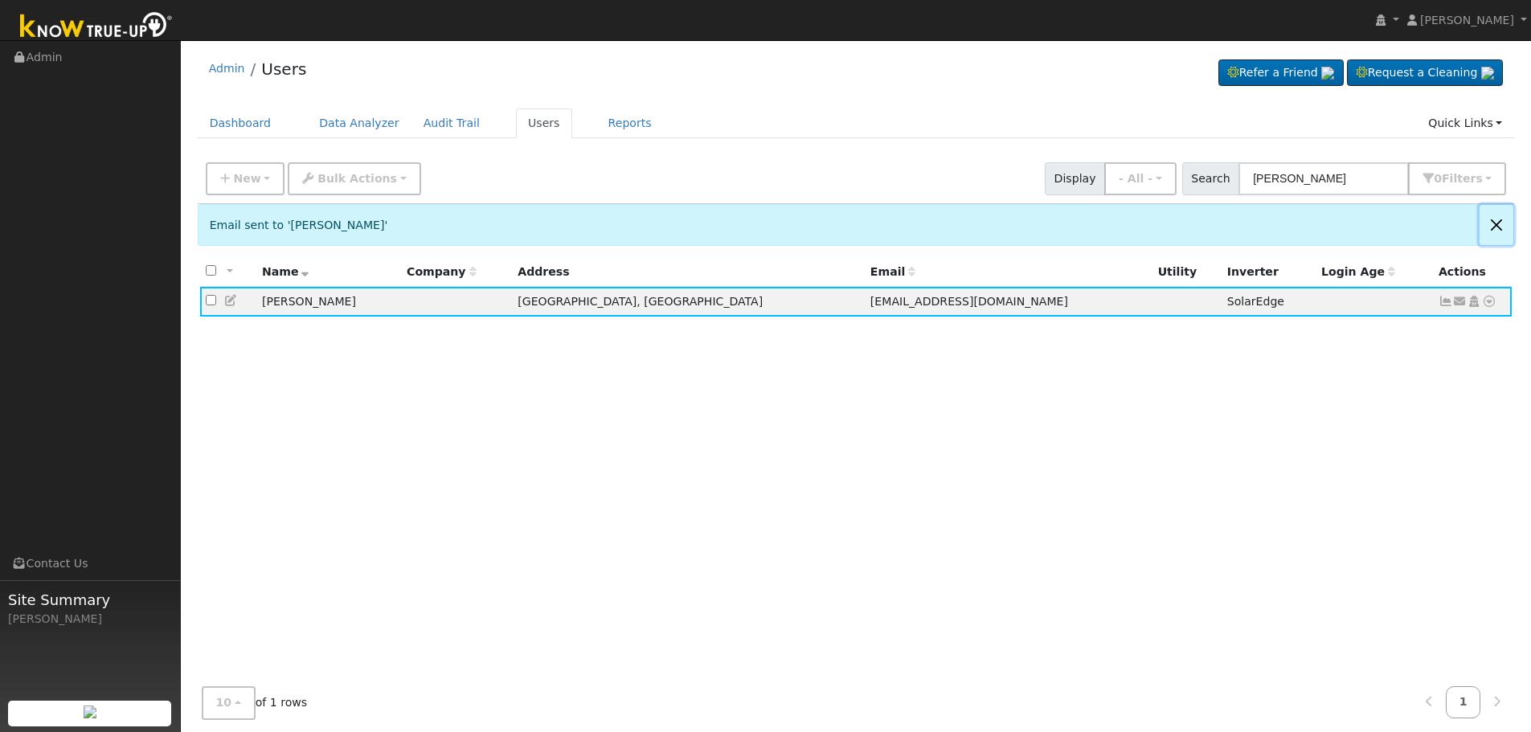
click at [1503, 218] on button "Close" at bounding box center [1497, 224] width 34 height 39
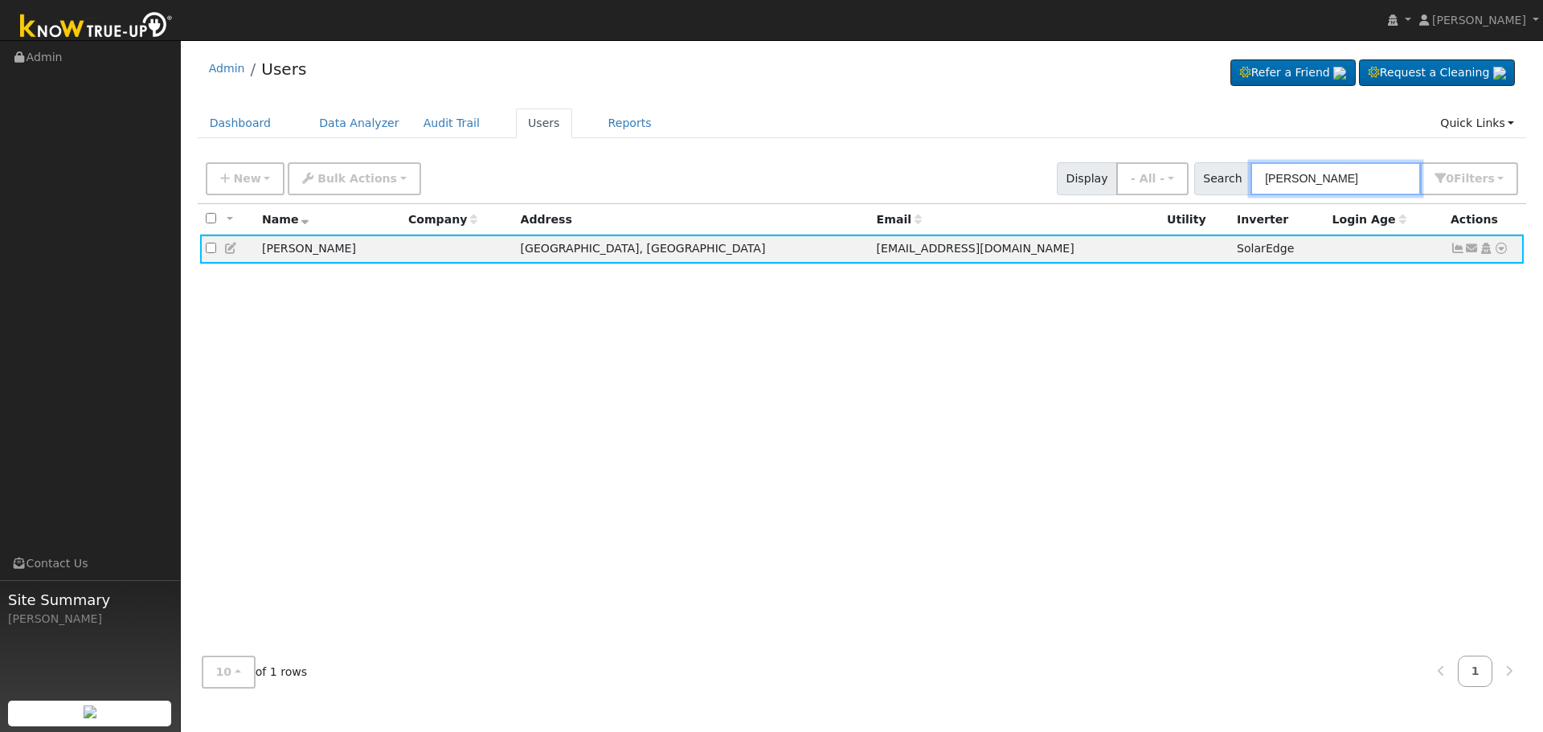
drag, startPoint x: 1359, startPoint y: 186, endPoint x: 801, endPoint y: 142, distance: 559.6
click at [903, 158] on div "New Add User Quick Add Quick Connect Quick Convert Lead Bulk Actions Send Email…" at bounding box center [862, 176] width 1319 height 39
